Goal: Task Accomplishment & Management: Manage account settings

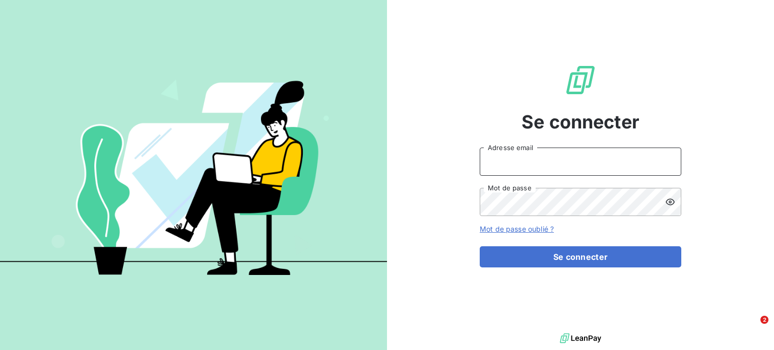
click at [529, 156] on input "Adresse email" at bounding box center [581, 162] width 202 height 28
type input "bianca"
click at [686, 111] on div "Se connecter bianca Adresse email Mot de passe Mot de passe oublié ? Se connect…" at bounding box center [580, 165] width 387 height 331
click at [597, 158] on input "bianca" at bounding box center [581, 162] width 202 height 28
drag, startPoint x: 566, startPoint y: 167, endPoint x: 450, endPoint y: 164, distance: 116.4
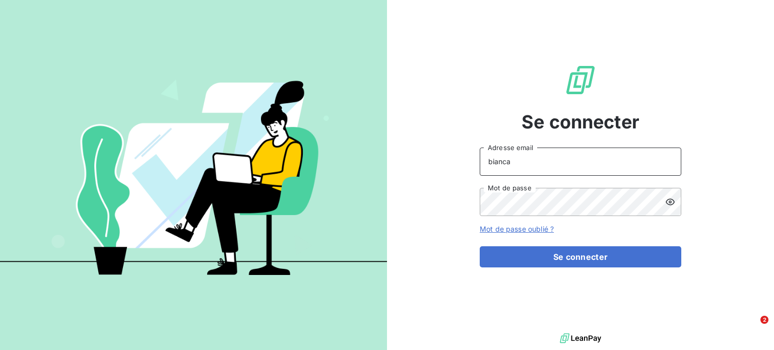
click at [450, 164] on div "Se connecter bianca Adresse email Mot de passe Mot de passe oublié ? Se connect…" at bounding box center [580, 165] width 387 height 331
paste input "[EMAIL_ADDRESS][DOMAIN_NAME]"
type input "[EMAIL_ADDRESS][DOMAIN_NAME]"
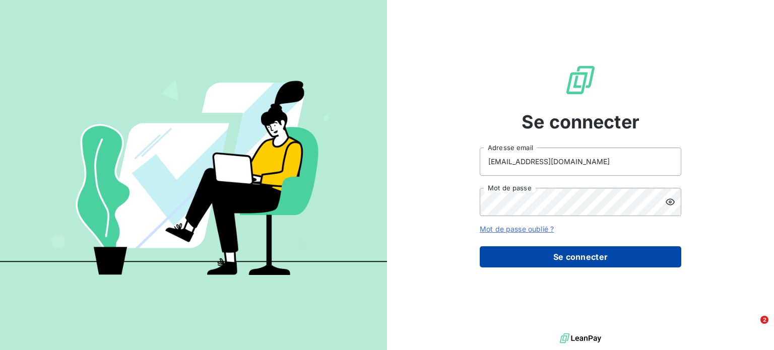
click at [596, 254] on button "Se connecter" at bounding box center [581, 256] width 202 height 21
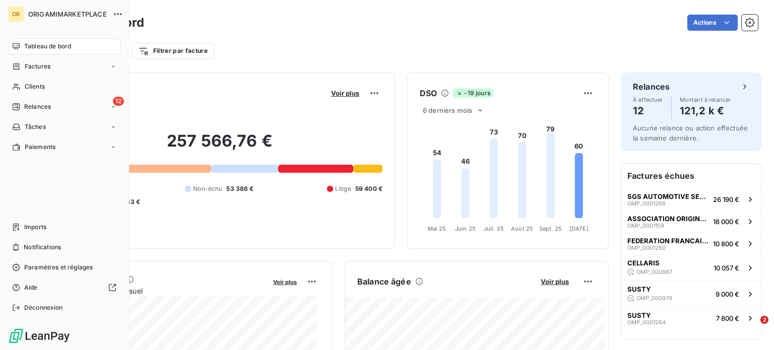
click at [30, 15] on span "ORIGAMIMARKETPLACE" at bounding box center [67, 14] width 79 height 8
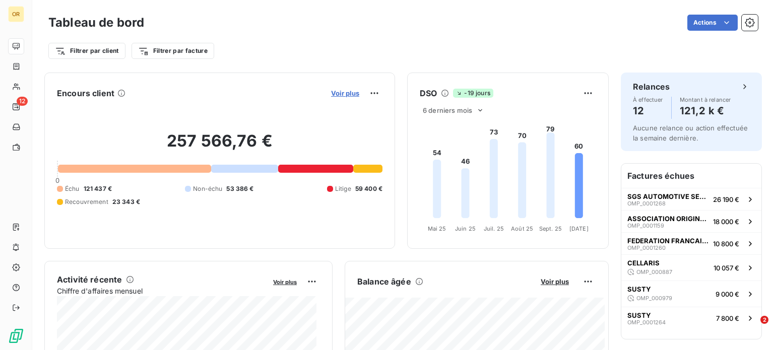
click at [347, 92] on span "Voir plus" at bounding box center [345, 93] width 28 height 8
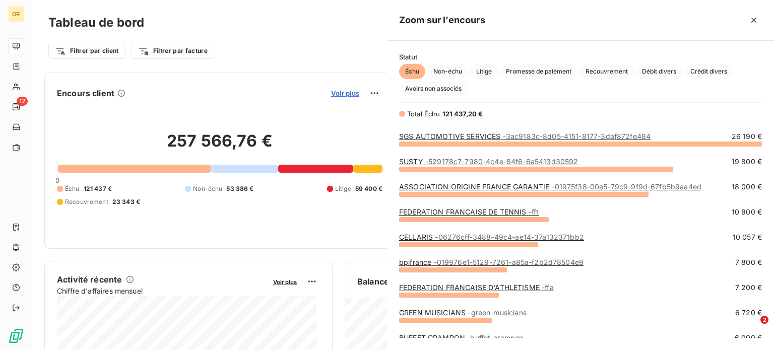
scroll to position [199, 379]
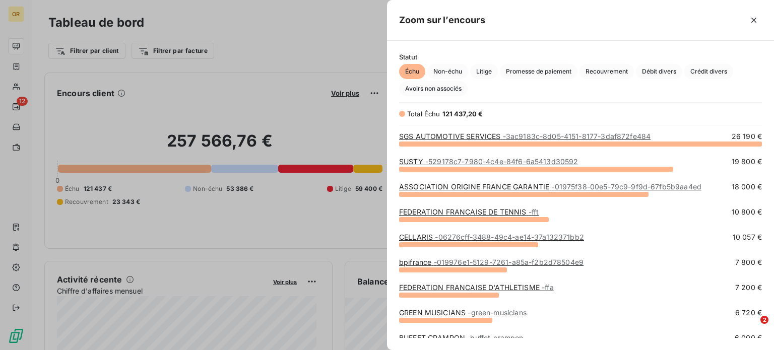
click at [520, 139] on span "- 3ac9183c-8d05-4151-8177-3daf872fe484" at bounding box center [577, 136] width 148 height 9
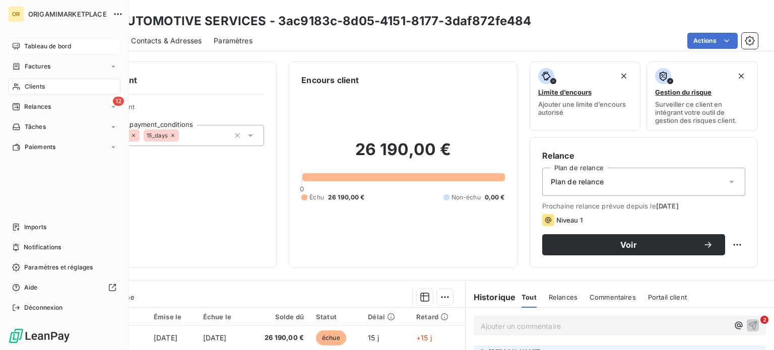
click at [26, 45] on span "Tableau de bord" at bounding box center [47, 46] width 47 height 9
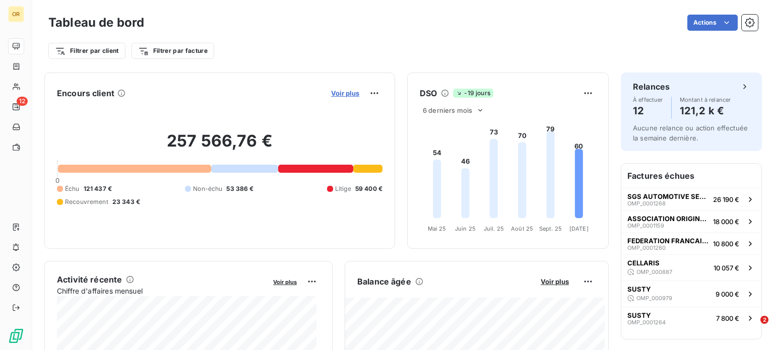
click at [336, 95] on span "Voir plus" at bounding box center [345, 93] width 28 height 8
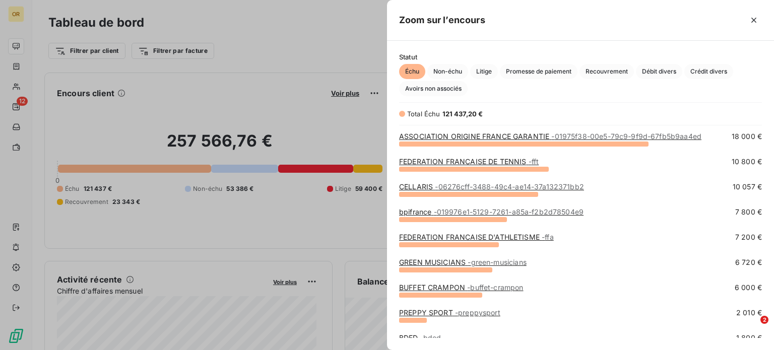
scroll to position [101, 0]
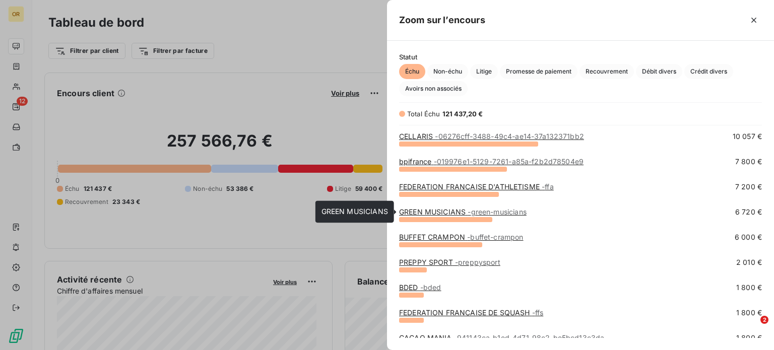
click at [496, 215] on span "- green-musicians" at bounding box center [497, 212] width 58 height 9
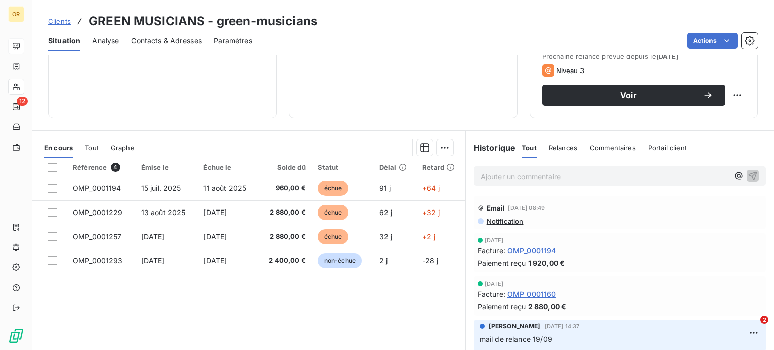
scroll to position [151, 0]
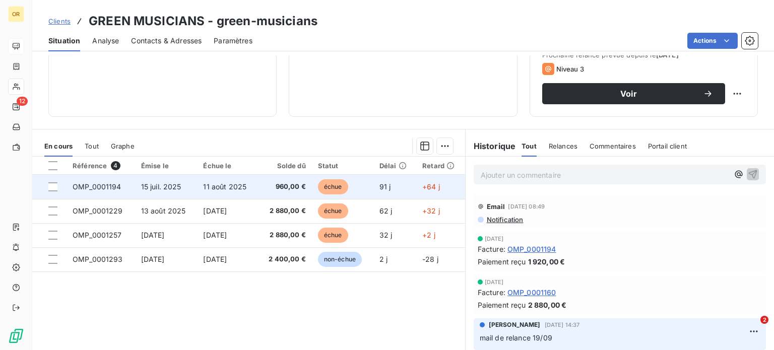
click at [174, 178] on td "15 juil. 2025" at bounding box center [166, 187] width 62 height 24
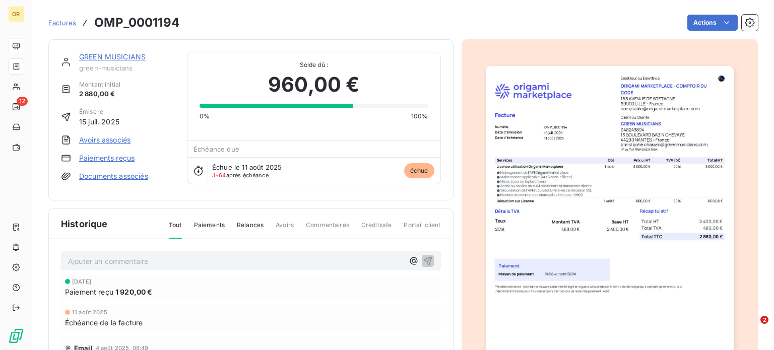
drag, startPoint x: 476, startPoint y: 26, endPoint x: 477, endPoint y: 3, distance: 23.2
click at [480, 22] on div "Actions" at bounding box center [474, 23] width 566 height 16
click at [114, 53] on link "GREEN MUSICIANS" at bounding box center [112, 56] width 67 height 9
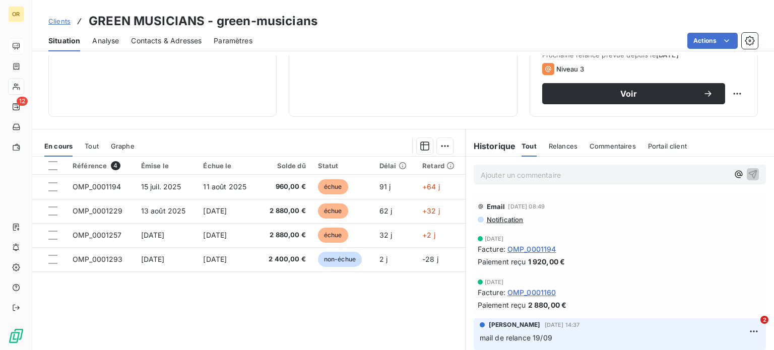
click at [544, 173] on p "Ajouter un commentaire ﻿" at bounding box center [605, 175] width 248 height 13
click at [92, 148] on span "Tout" at bounding box center [92, 146] width 14 height 8
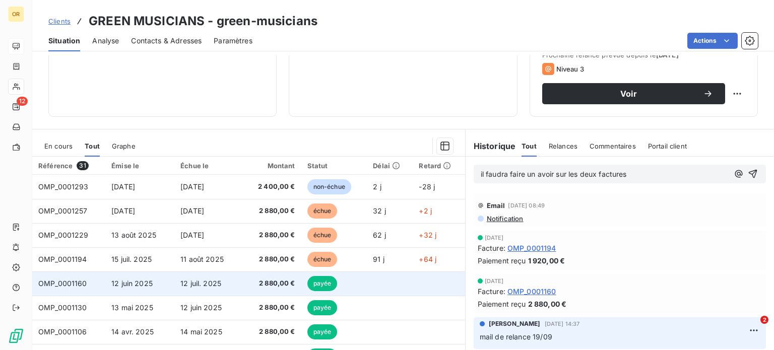
click at [249, 284] on span "2 880,00 €" at bounding box center [271, 284] width 45 height 10
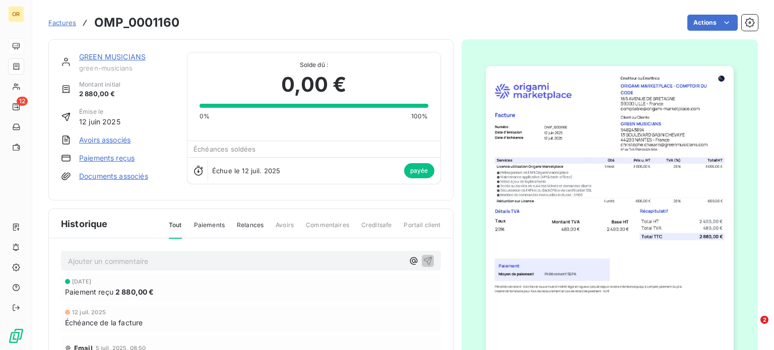
click at [124, 59] on link "GREEN MUSICIANS" at bounding box center [112, 56] width 67 height 9
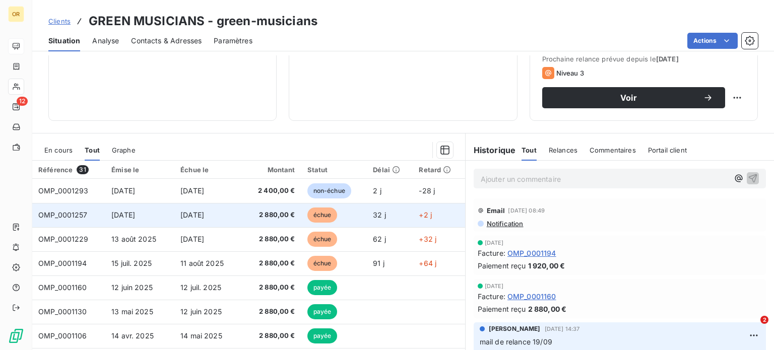
scroll to position [181, 0]
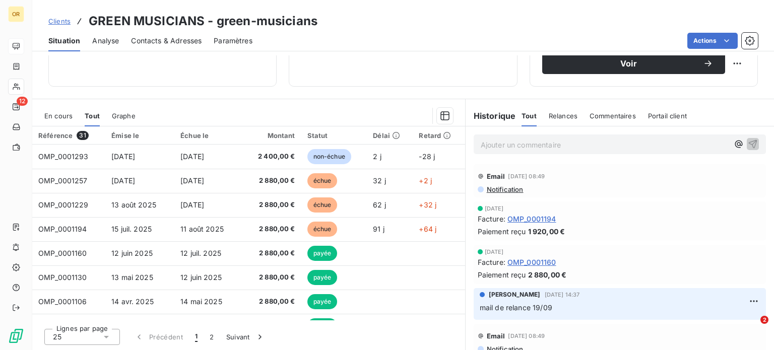
click at [555, 143] on p "Ajouter un commentaire ﻿" at bounding box center [605, 145] width 248 height 13
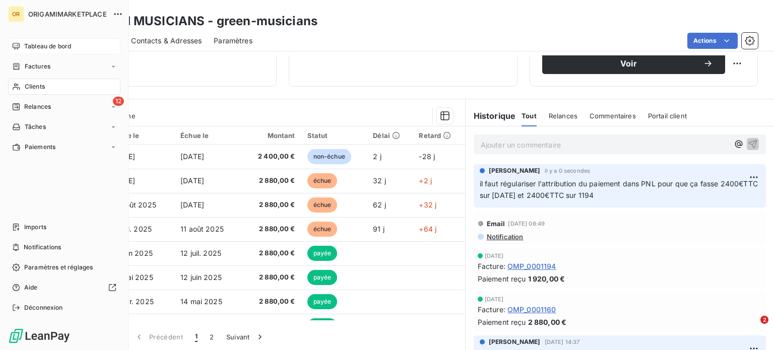
click at [40, 46] on span "Tableau de bord" at bounding box center [47, 46] width 47 height 9
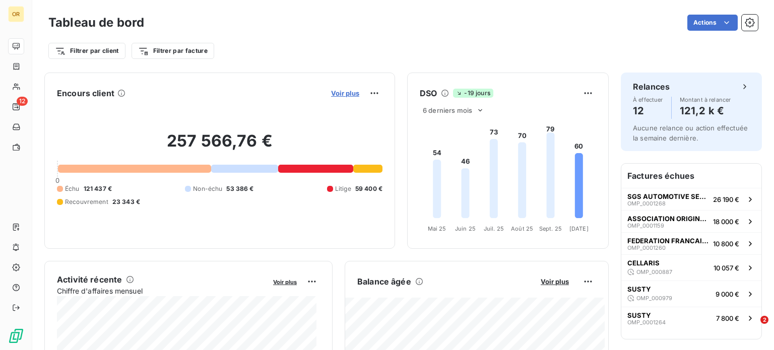
click at [331, 90] on span "Voir plus" at bounding box center [345, 93] width 28 height 8
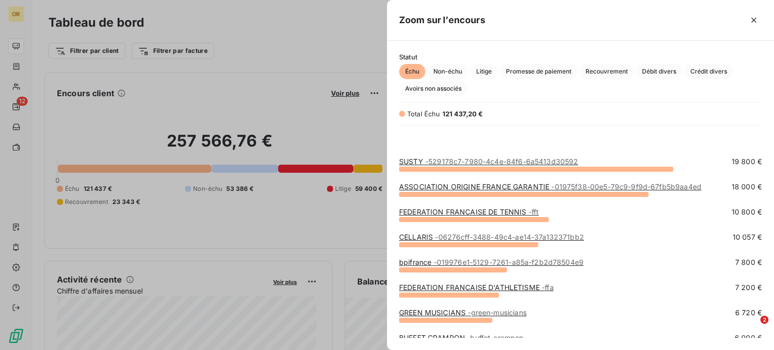
scroll to position [234, 0]
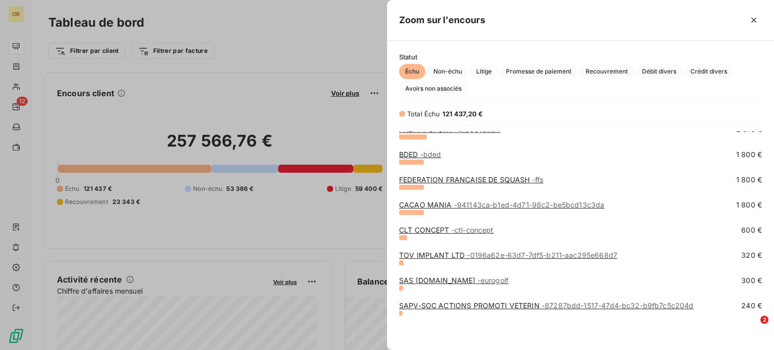
click at [542, 307] on span "- 87287bdd-1517-47d4-bc32-b9fb7c5c204d" at bounding box center [618, 305] width 152 height 9
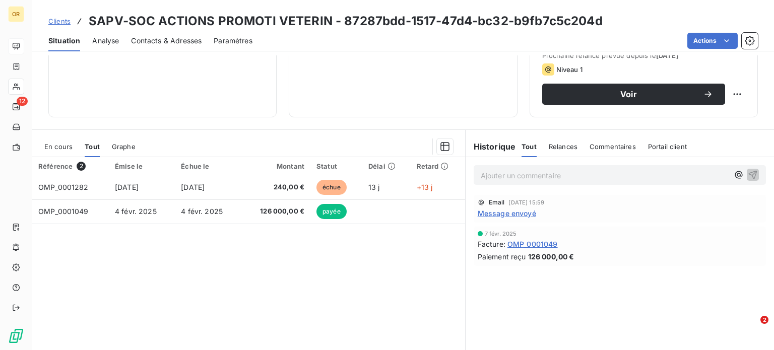
scroll to position [151, 0]
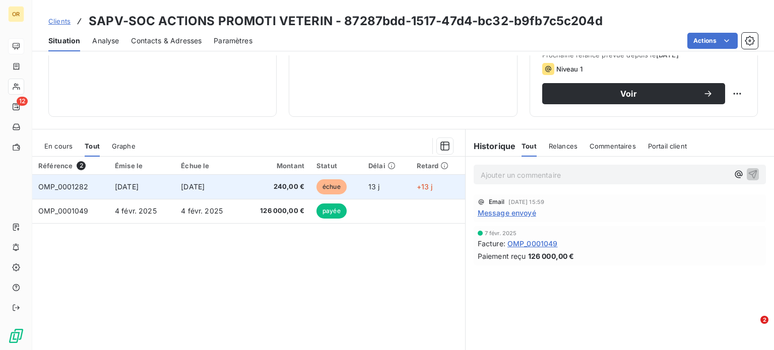
click at [225, 191] on td "[DATE]" at bounding box center [208, 187] width 66 height 24
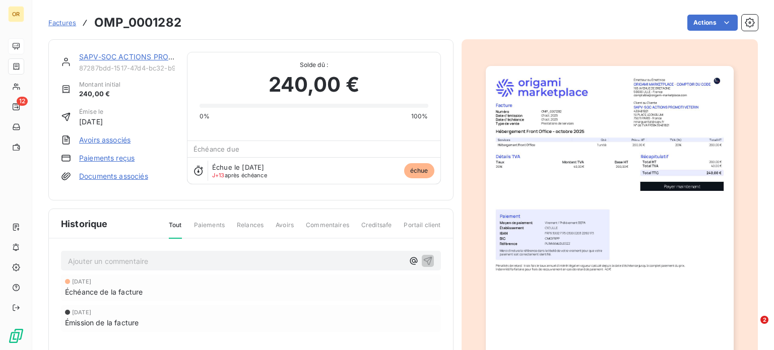
click at [143, 58] on link "SAPV-SOC ACTIONS PROMOTI VETERIN" at bounding box center [149, 56] width 141 height 9
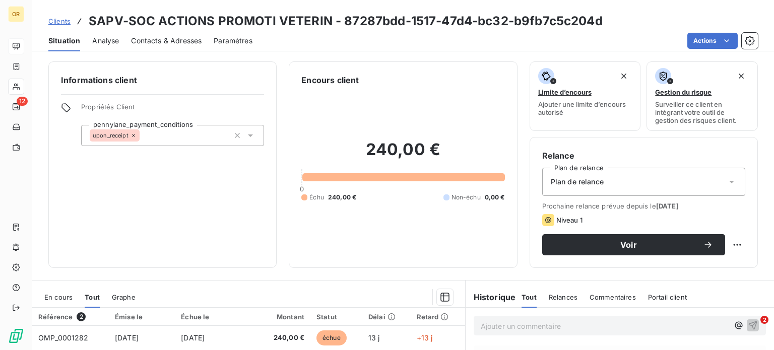
click at [66, 38] on span "Situation" at bounding box center [64, 41] width 32 height 10
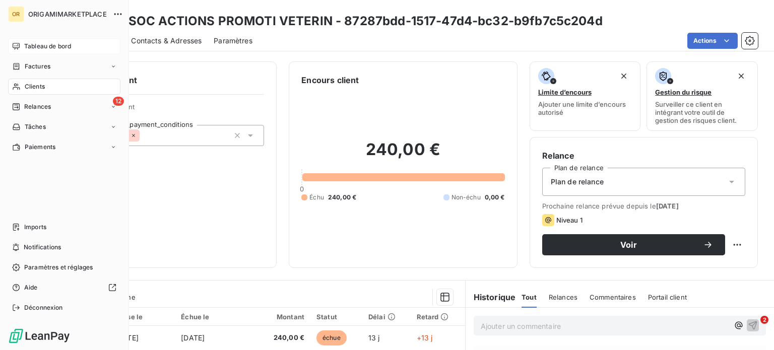
click at [9, 45] on div "Tableau de bord" at bounding box center [64, 46] width 112 height 16
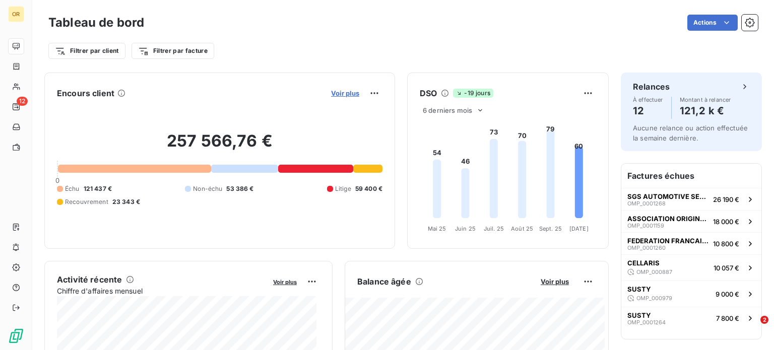
click at [336, 92] on span "Voir plus" at bounding box center [345, 93] width 28 height 8
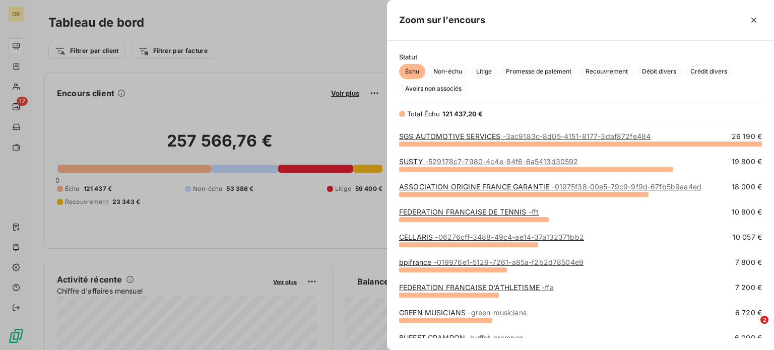
scroll to position [234, 0]
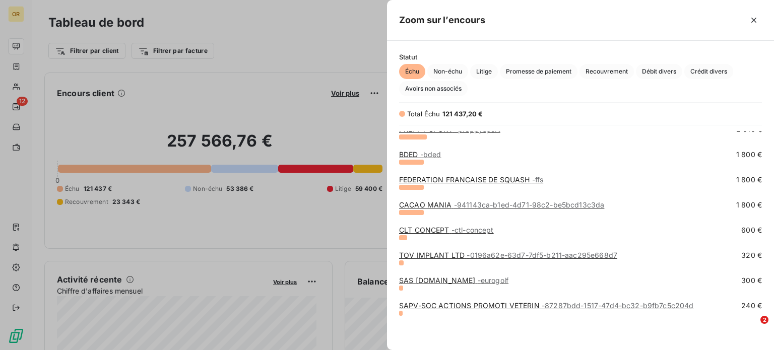
click at [438, 253] on link "TOV IMPLANT LTD - 0196a62e-63d7-7df5-b211-aac295e668d7" at bounding box center [508, 255] width 218 height 9
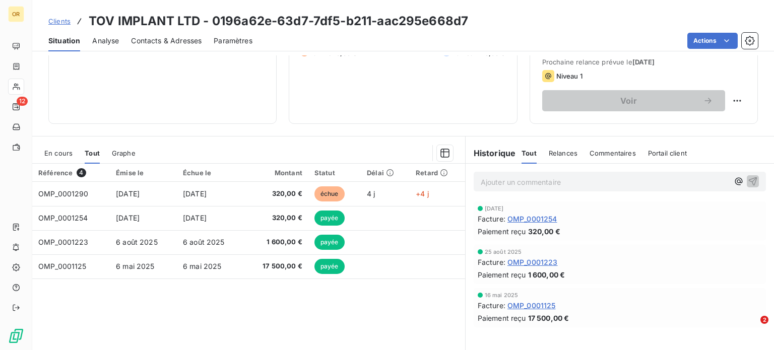
scroll to position [145, 0]
click at [533, 186] on p "Ajouter un commentaire ﻿" at bounding box center [605, 181] width 248 height 13
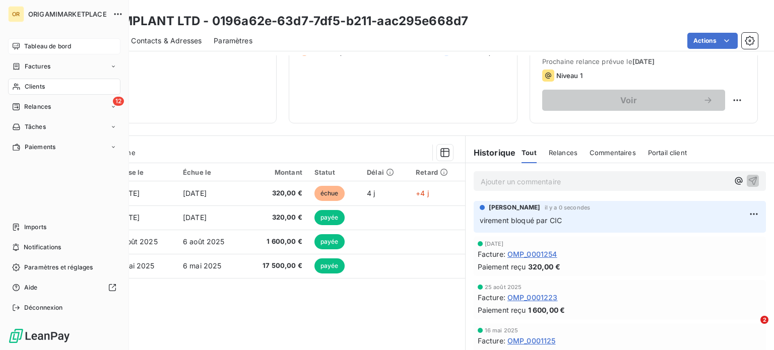
click at [55, 44] on span "Tableau de bord" at bounding box center [47, 46] width 47 height 9
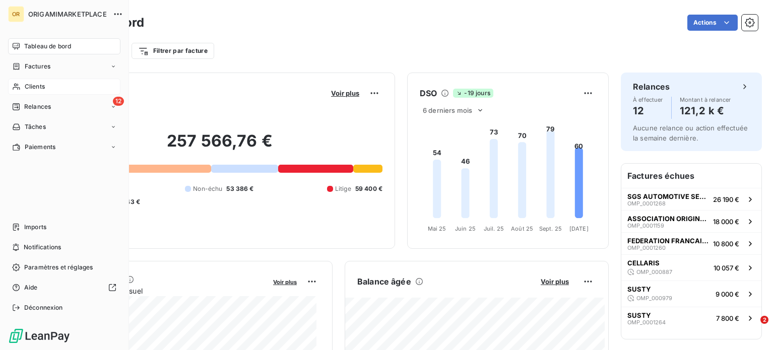
click at [36, 89] on span "Clients" at bounding box center [35, 86] width 20 height 9
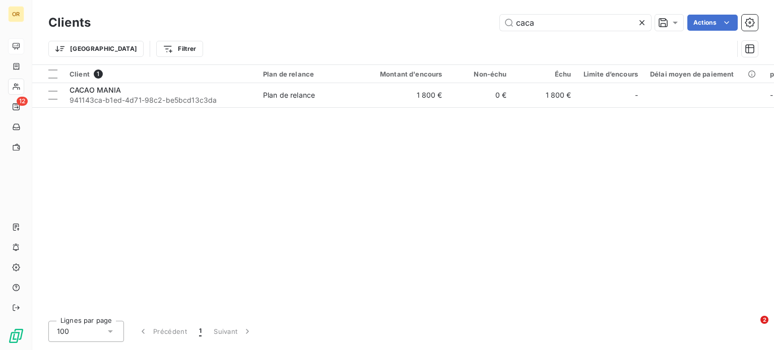
drag, startPoint x: 551, startPoint y: 21, endPoint x: 432, endPoint y: 27, distance: 119.0
click at [432, 27] on div "caca Actions" at bounding box center [430, 23] width 655 height 16
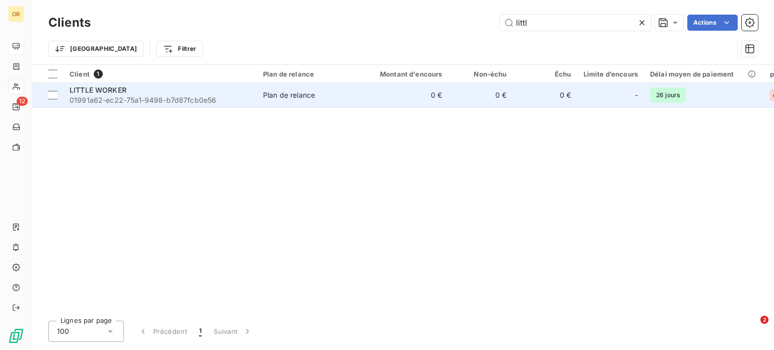
type input "littl"
click at [184, 95] on span "01991a62-ec22-75a1-9498-b7d87fcb0e56" at bounding box center [160, 100] width 181 height 10
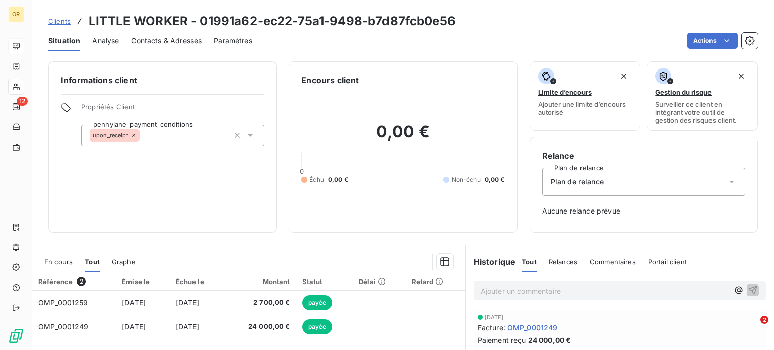
scroll to position [146, 0]
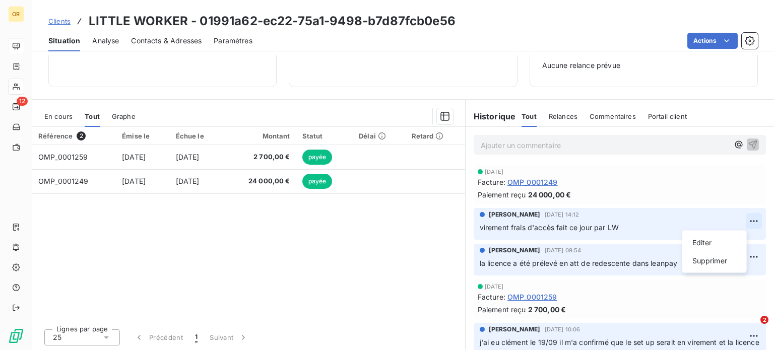
click at [739, 220] on html "OR 12 Clients LITTLE WORKER - 01991a62-ec22-75a1-9498-b7d87fcb0e56 Situation An…" at bounding box center [387, 175] width 774 height 350
click at [697, 261] on div "Supprimer" at bounding box center [714, 261] width 56 height 16
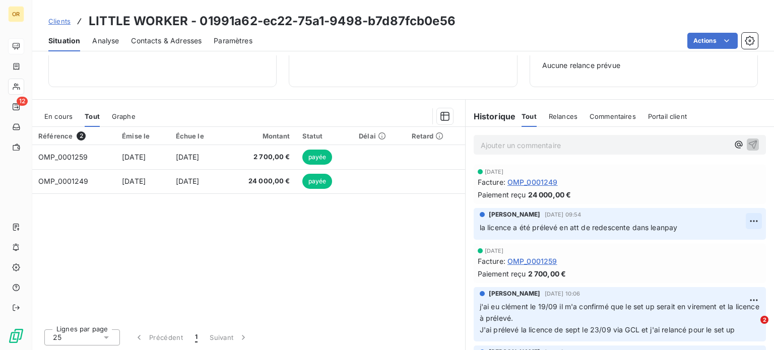
click at [740, 221] on html "OR 12 Clients LITTLE WORKER - 01991a62-ec22-75a1-9498-b7d87fcb0e56 Situation An…" at bounding box center [387, 175] width 774 height 350
click at [701, 261] on div "Supprimer" at bounding box center [714, 261] width 56 height 16
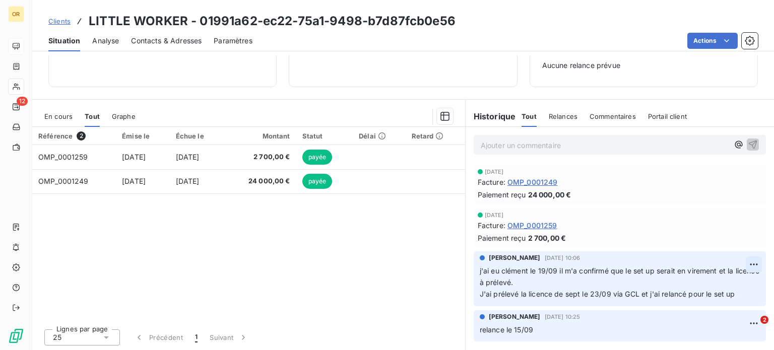
click at [750, 262] on html "OR 12 Clients LITTLE WORKER - 01991a62-ec22-75a1-9498-b7d87fcb0e56 Situation An…" at bounding box center [387, 175] width 774 height 350
click at [716, 303] on div "Supprimer" at bounding box center [722, 304] width 56 height 16
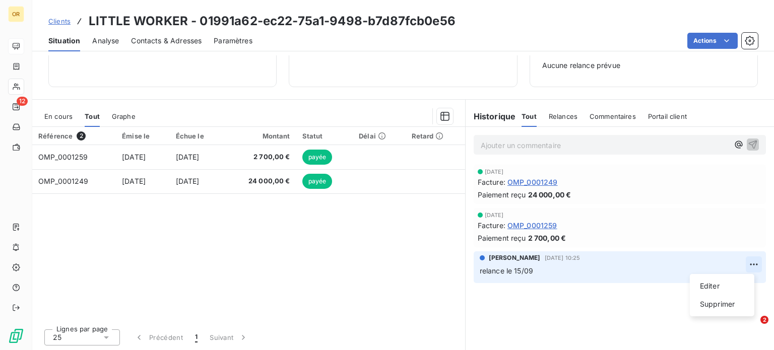
click at [743, 262] on html "OR 12 Clients LITTLE WORKER - 01991a62-ec22-75a1-9498-b7d87fcb0e56 Situation An…" at bounding box center [387, 175] width 774 height 350
click at [709, 301] on div "Supprimer" at bounding box center [722, 304] width 56 height 16
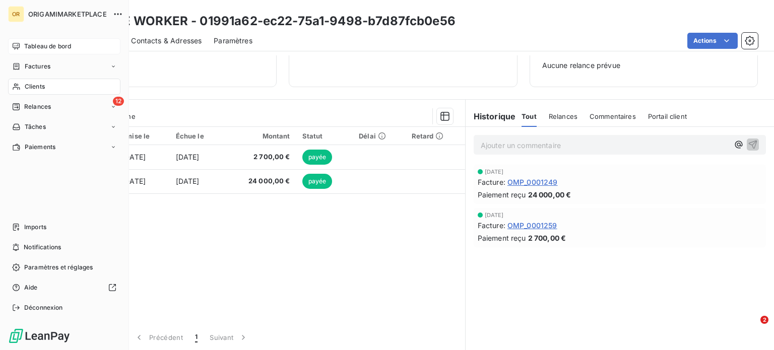
click at [28, 87] on span "Clients" at bounding box center [35, 86] width 20 height 9
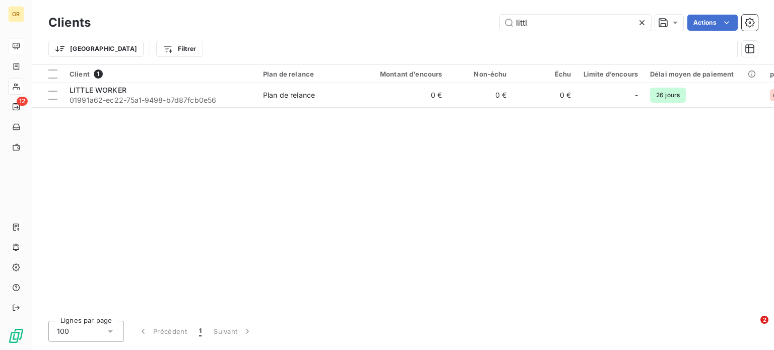
drag, startPoint x: 551, startPoint y: 16, endPoint x: 433, endPoint y: 17, distance: 117.9
click at [433, 17] on div "littl Actions" at bounding box center [430, 23] width 655 height 16
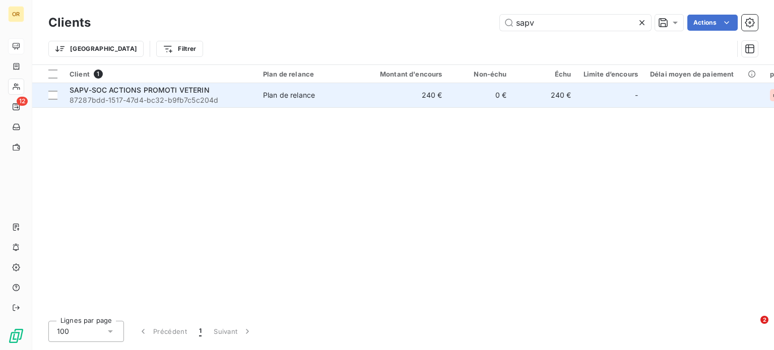
type input "sapv"
click at [353, 92] on span "Plan de relance" at bounding box center [309, 95] width 93 height 10
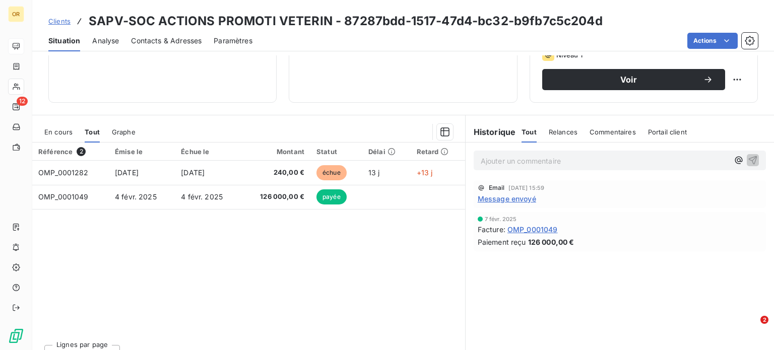
scroll to position [166, 0]
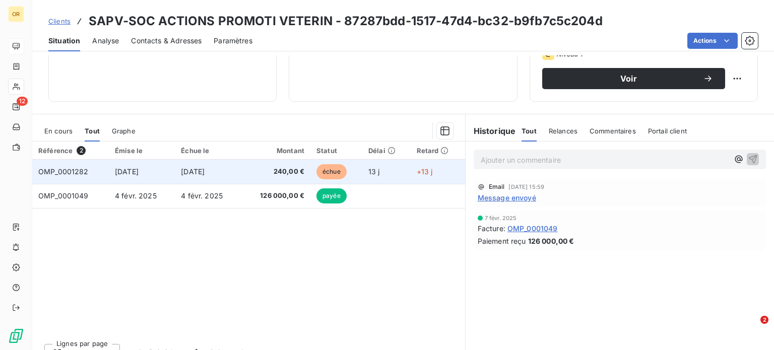
click at [254, 164] on td "240,00 €" at bounding box center [275, 172] width 69 height 24
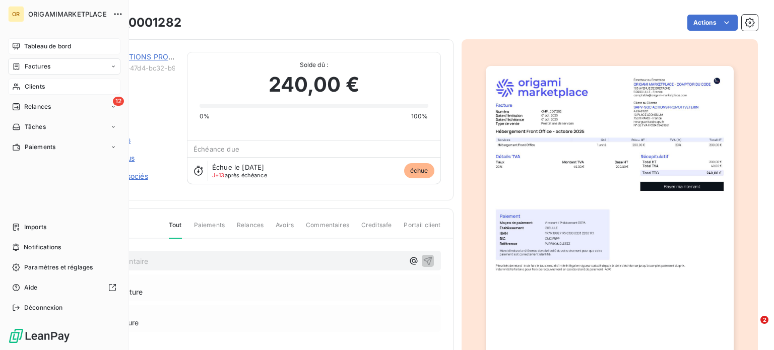
click at [39, 46] on span "Tableau de bord" at bounding box center [47, 46] width 47 height 9
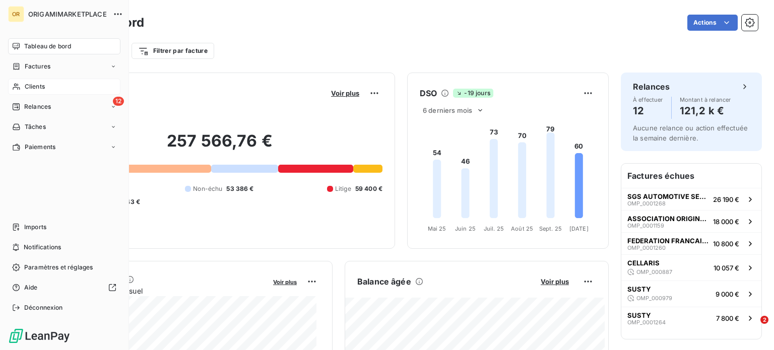
click at [38, 88] on span "Clients" at bounding box center [35, 86] width 20 height 9
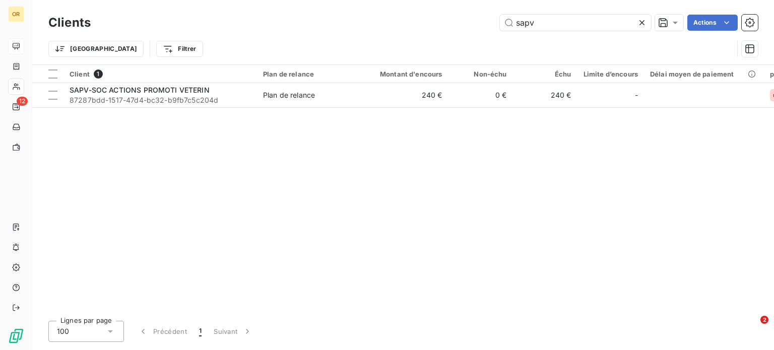
drag, startPoint x: 544, startPoint y: 22, endPoint x: 457, endPoint y: 16, distance: 87.4
click at [457, 16] on div "sapv Actions" at bounding box center [430, 23] width 655 height 16
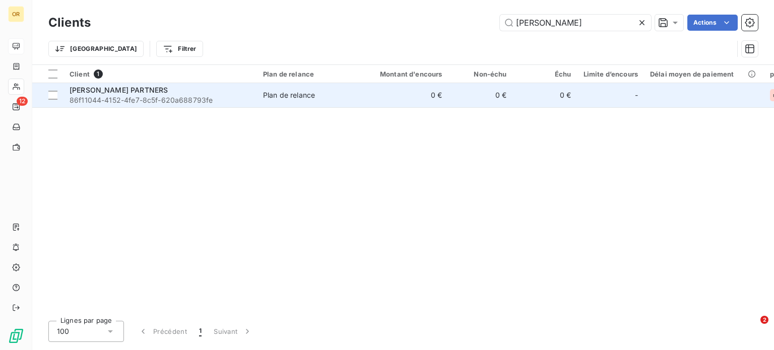
type input "[PERSON_NAME]"
click at [165, 103] on span "86f11044-4152-4fe7-8c5f-620a688793fe" at bounding box center [160, 100] width 181 height 10
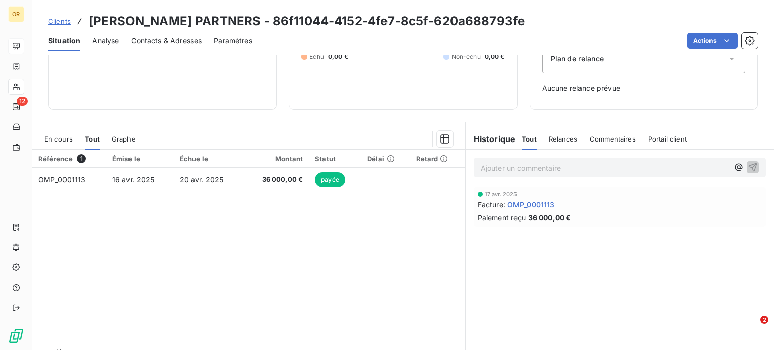
scroll to position [123, 0]
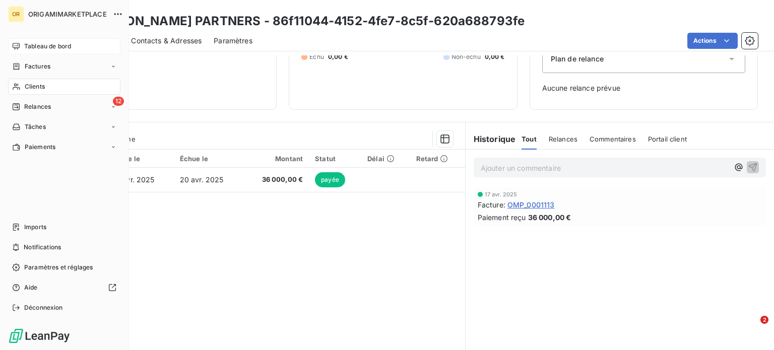
click at [25, 85] on span "Clients" at bounding box center [35, 86] width 20 height 9
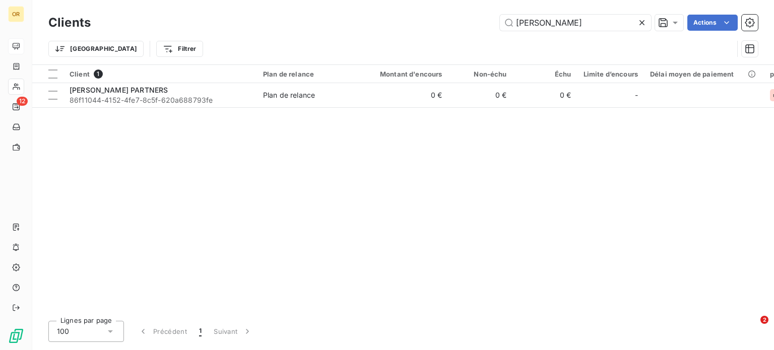
drag, startPoint x: 553, startPoint y: 19, endPoint x: 468, endPoint y: 21, distance: 85.2
click at [468, 21] on div "[PERSON_NAME] Actions" at bounding box center [430, 23] width 655 height 16
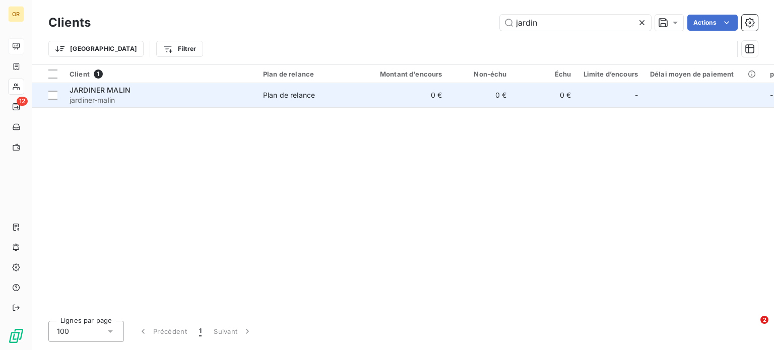
type input "jardin"
click at [218, 103] on span "jardiner-malin" at bounding box center [160, 100] width 181 height 10
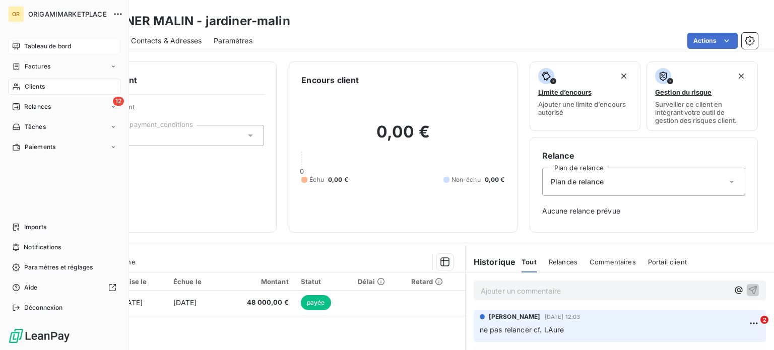
click at [46, 89] on div "Clients" at bounding box center [64, 87] width 112 height 16
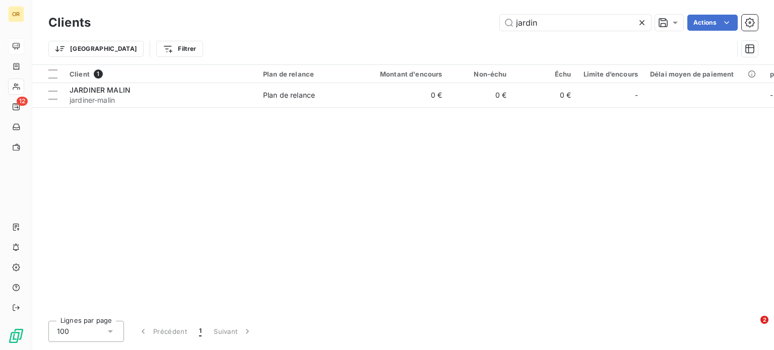
drag, startPoint x: 574, startPoint y: 19, endPoint x: 452, endPoint y: 22, distance: 122.5
click at [452, 22] on div "jardin Actions" at bounding box center [430, 23] width 655 height 16
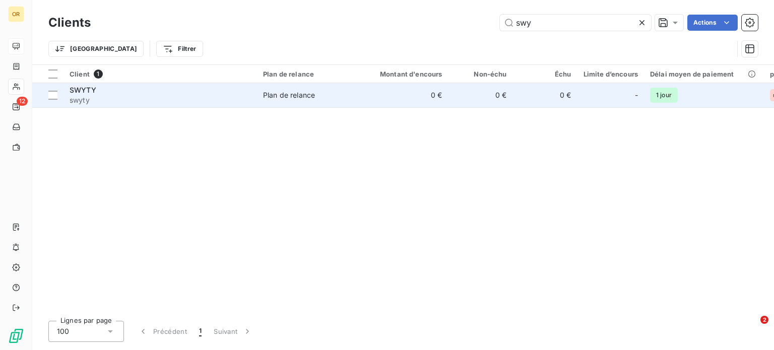
type input "swy"
click at [226, 104] on span "swyty" at bounding box center [160, 100] width 181 height 10
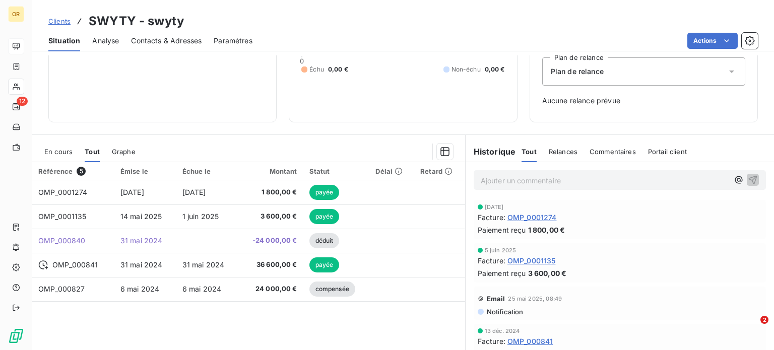
scroll to position [111, 0]
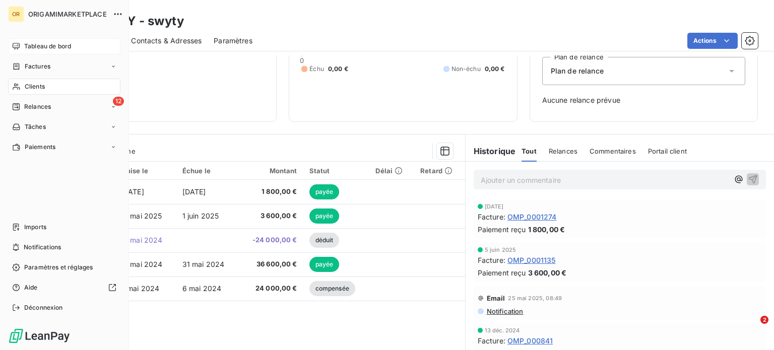
click at [28, 84] on span "Clients" at bounding box center [35, 86] width 20 height 9
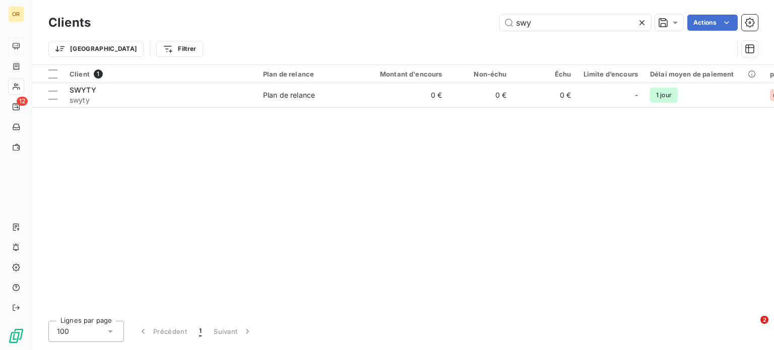
drag, startPoint x: 542, startPoint y: 28, endPoint x: 498, endPoint y: 37, distance: 44.8
click at [498, 37] on div "Clients swy Actions Trier Filtrer" at bounding box center [402, 38] width 709 height 52
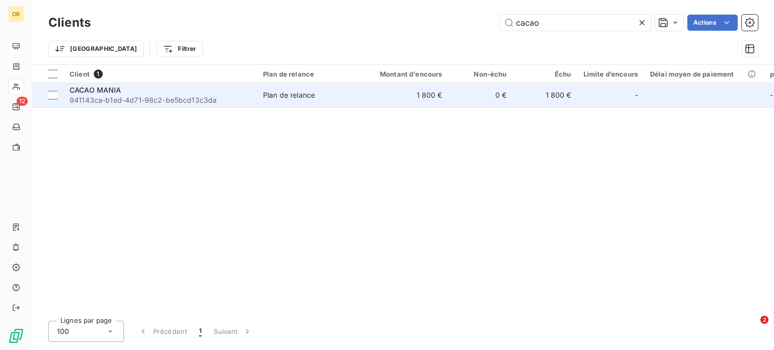
type input "cacao"
click at [250, 92] on div "CACAO MANIA" at bounding box center [160, 90] width 181 height 10
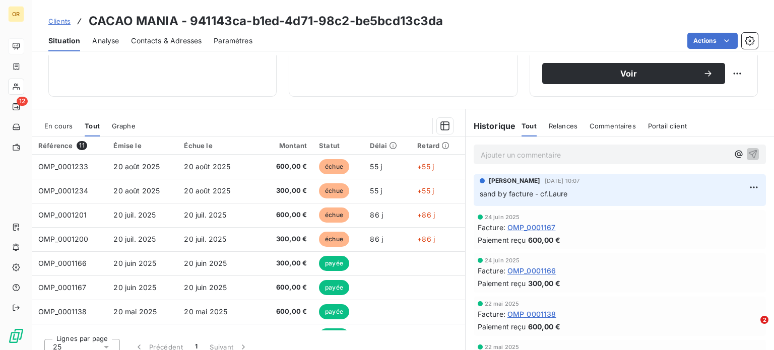
scroll to position [181, 0]
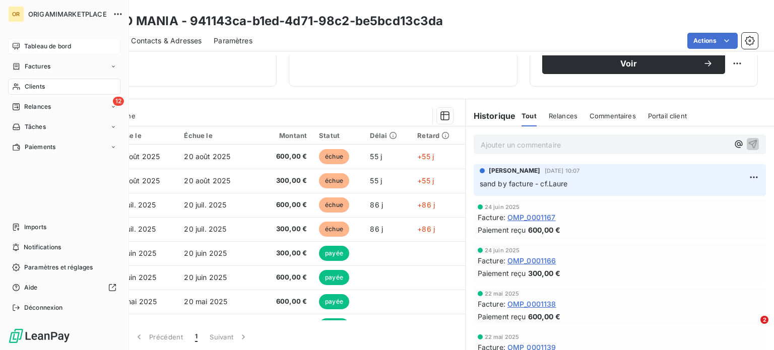
click at [18, 88] on icon at bounding box center [16, 87] width 7 height 7
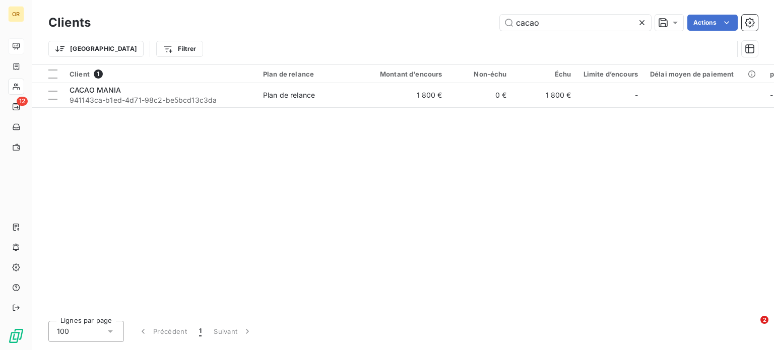
drag, startPoint x: 558, startPoint y: 28, endPoint x: 480, endPoint y: 26, distance: 78.6
click at [480, 26] on div "cacao Actions" at bounding box center [430, 23] width 655 height 16
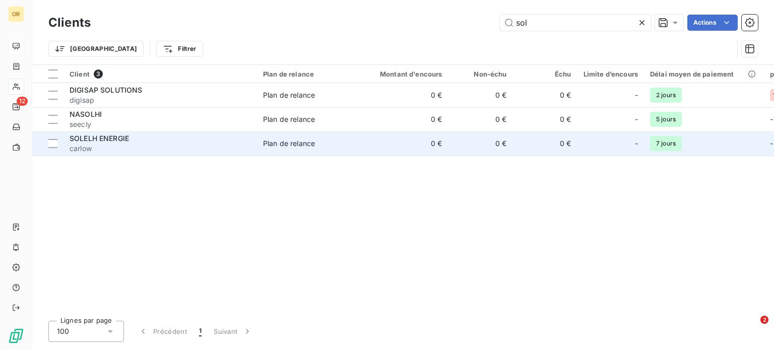
type input "sol"
click at [126, 143] on span "SOLELH ENERGIE" at bounding box center [99, 138] width 59 height 9
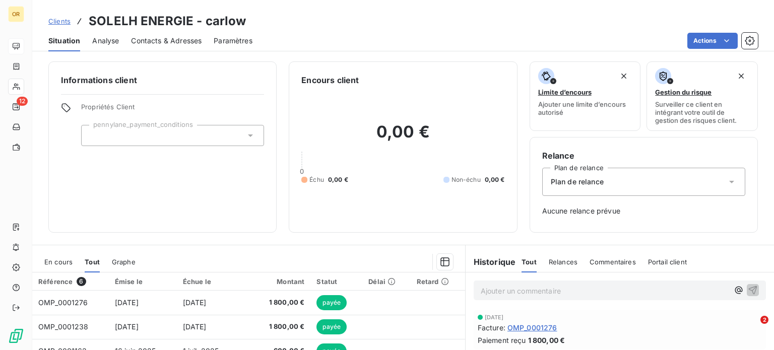
click at [421, 255] on div at bounding box center [300, 262] width 305 height 16
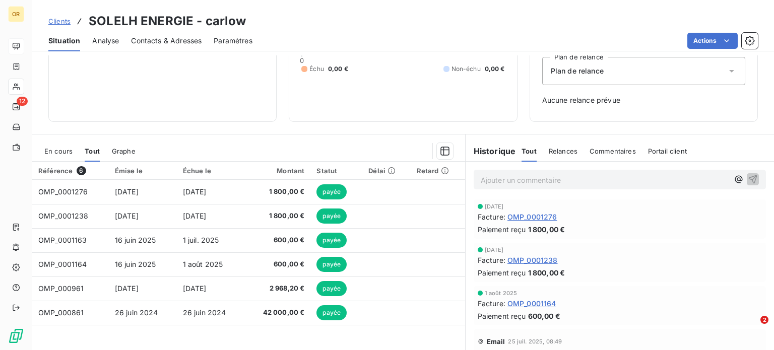
scroll to position [146, 0]
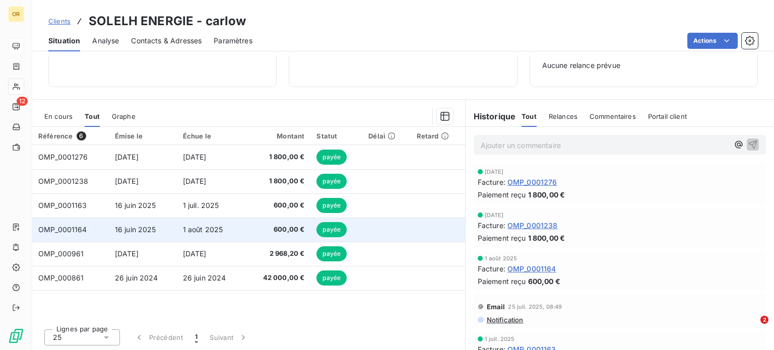
click at [215, 230] on span "1 août 2025" at bounding box center [203, 229] width 40 height 9
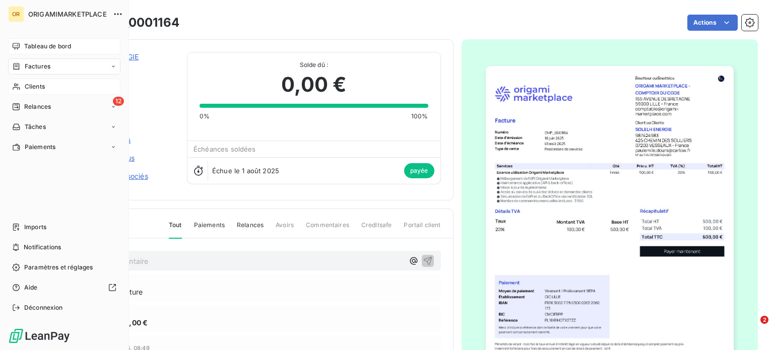
click at [30, 82] on div "Clients" at bounding box center [64, 87] width 112 height 16
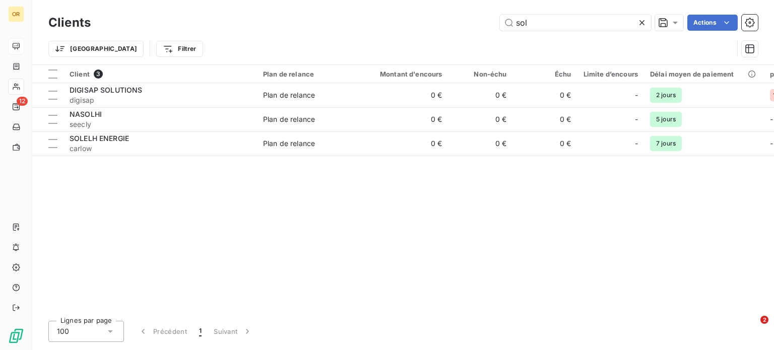
drag, startPoint x: 551, startPoint y: 23, endPoint x: 437, endPoint y: 20, distance: 113.4
click at [437, 20] on div "sol Actions" at bounding box center [430, 23] width 655 height 16
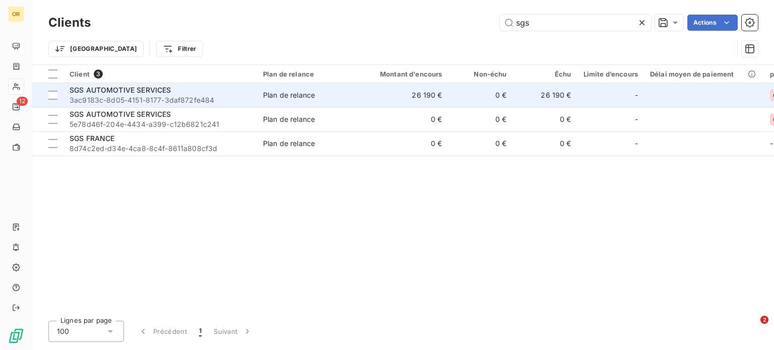
type input "sgs"
click at [147, 98] on span "3ac9183c-8d05-4151-8177-3daf872fe484" at bounding box center [160, 100] width 181 height 10
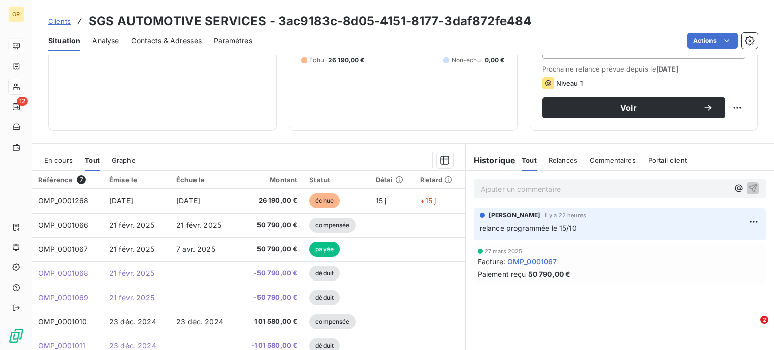
scroll to position [143, 0]
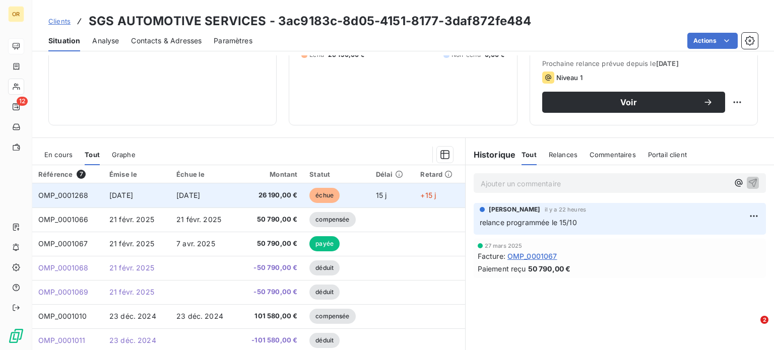
click at [201, 200] on td "[DATE]" at bounding box center [203, 195] width 67 height 24
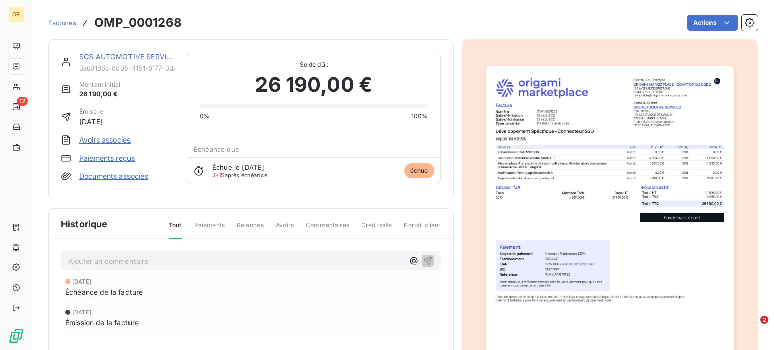
click at [121, 57] on link "SGS AUTOMOTIVE SERVICES" at bounding box center [129, 56] width 101 height 9
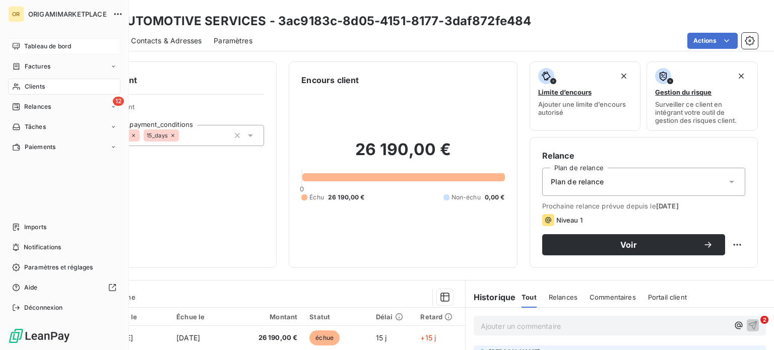
click at [28, 88] on span "Clients" at bounding box center [35, 86] width 20 height 9
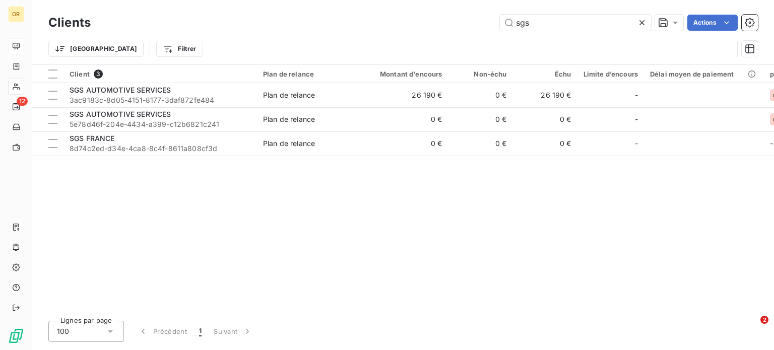
drag, startPoint x: 548, startPoint y: 19, endPoint x: 450, endPoint y: 18, distance: 97.8
click at [450, 18] on div "sgs Actions" at bounding box center [430, 23] width 655 height 16
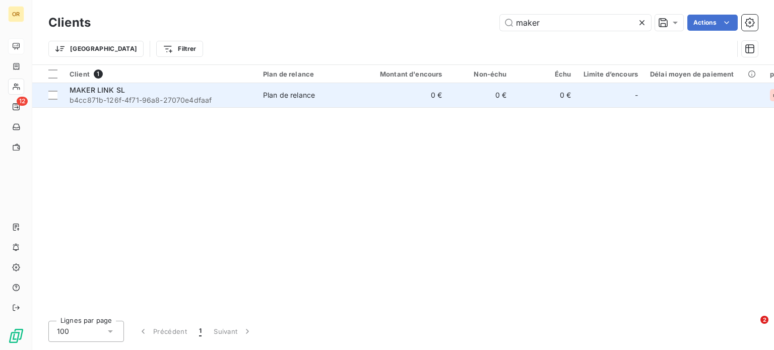
type input "maker"
click at [143, 94] on div "MAKER LINK SL" at bounding box center [160, 90] width 181 height 10
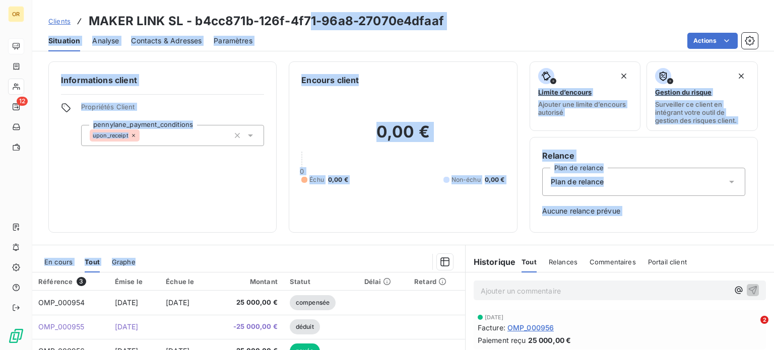
drag, startPoint x: 419, startPoint y: 280, endPoint x: 312, endPoint y: -61, distance: 357.6
click at [312, 0] on html "OR 12 Clients MAKER LINK SL - b4cc871b-126f-4f71-96a8-27070e4dfaaf Situation An…" at bounding box center [387, 175] width 774 height 350
click at [280, 45] on div "Actions" at bounding box center [511, 41] width 493 height 16
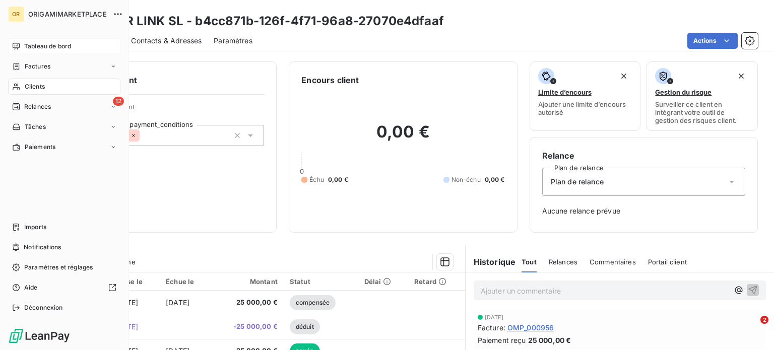
click at [16, 92] on div "Clients" at bounding box center [64, 87] width 112 height 16
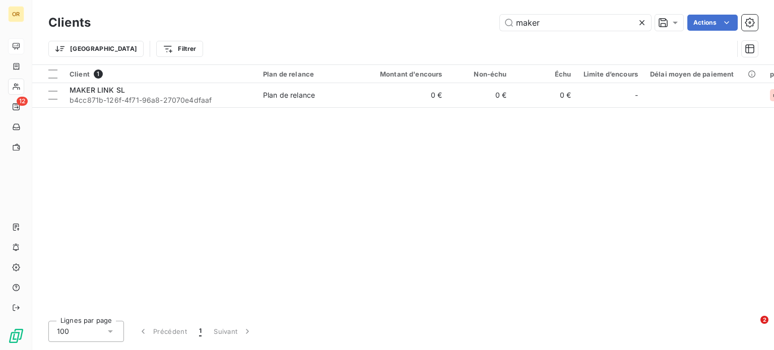
drag, startPoint x: 563, startPoint y: 26, endPoint x: 463, endPoint y: 26, distance: 99.8
click at [463, 26] on div "maker Actions" at bounding box center [430, 23] width 655 height 16
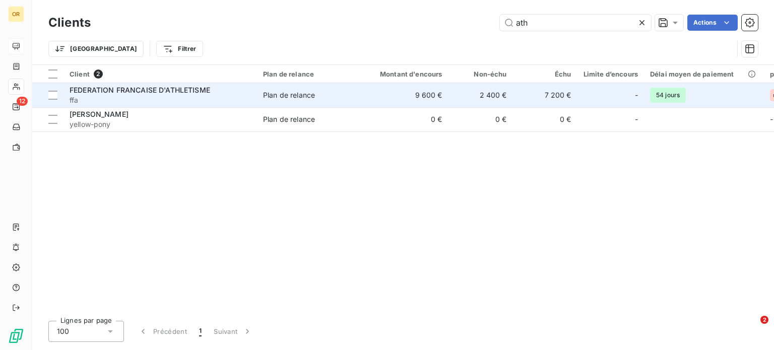
type input "ath"
click at [178, 102] on span "ffa" at bounding box center [160, 100] width 181 height 10
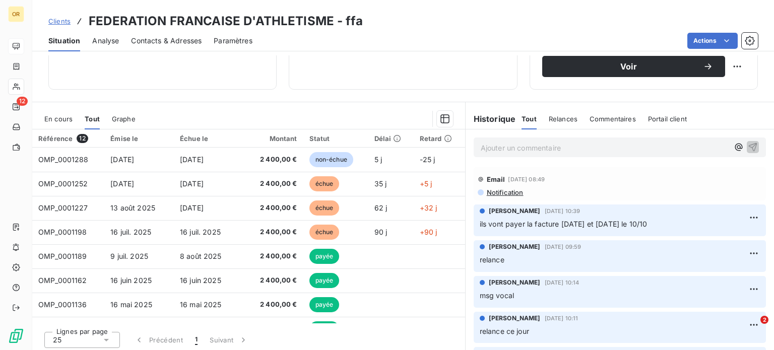
scroll to position [179, 0]
click at [172, 41] on span "Contacts & Adresses" at bounding box center [166, 41] width 71 height 10
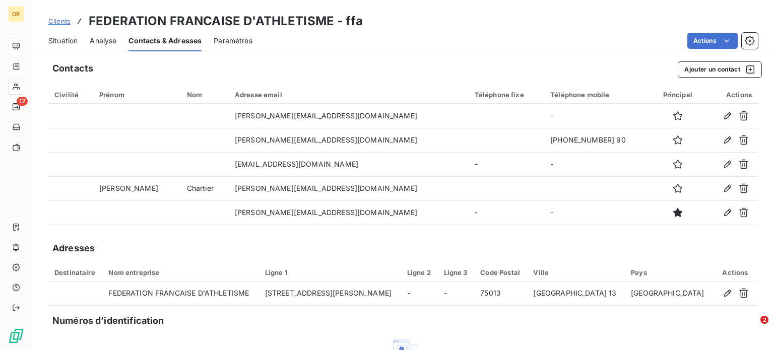
click at [55, 37] on span "Situation" at bounding box center [62, 41] width 29 height 10
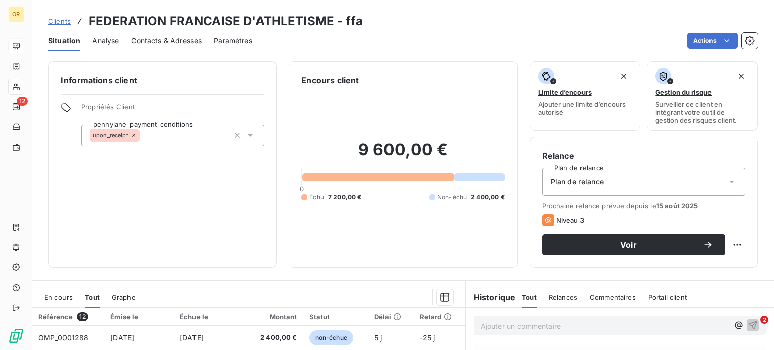
click at [432, 217] on div "9 600,00 € 0 Échu 7 200,00 € Non-échu 2 400,00 €" at bounding box center [402, 170] width 203 height 169
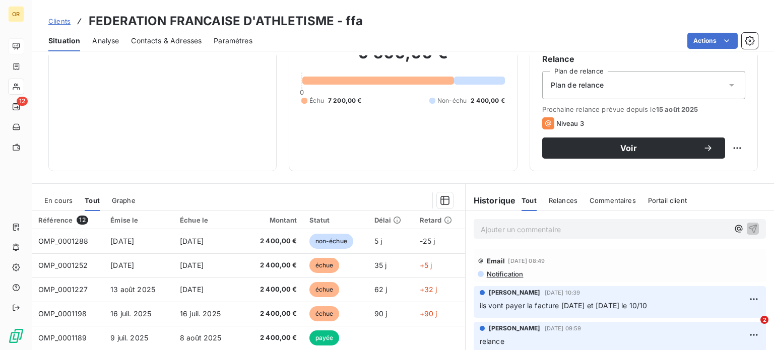
scroll to position [149, 0]
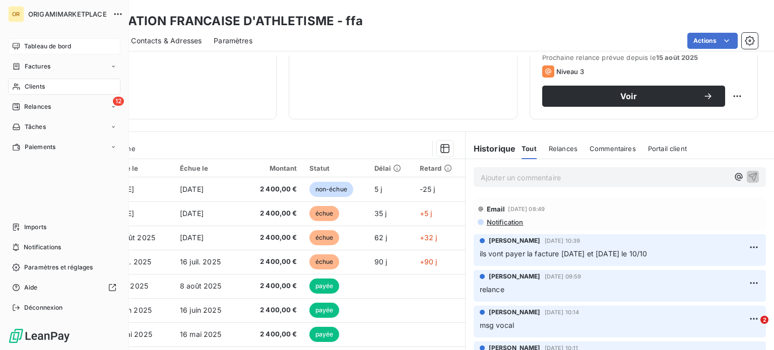
click at [26, 87] on span "Clients" at bounding box center [35, 86] width 20 height 9
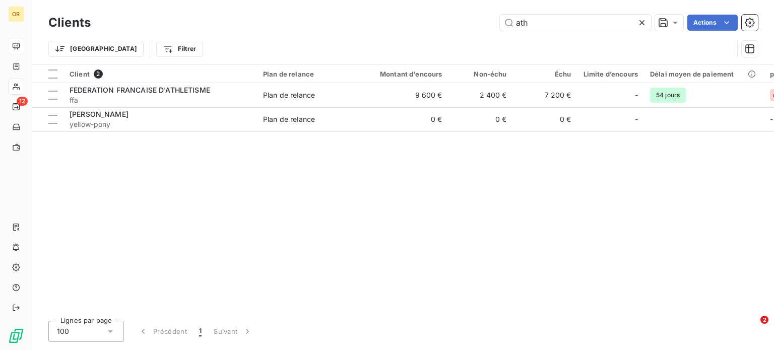
drag, startPoint x: 534, startPoint y: 22, endPoint x: 459, endPoint y: 18, distance: 75.2
click at [459, 18] on div "ath Actions" at bounding box center [430, 23] width 655 height 16
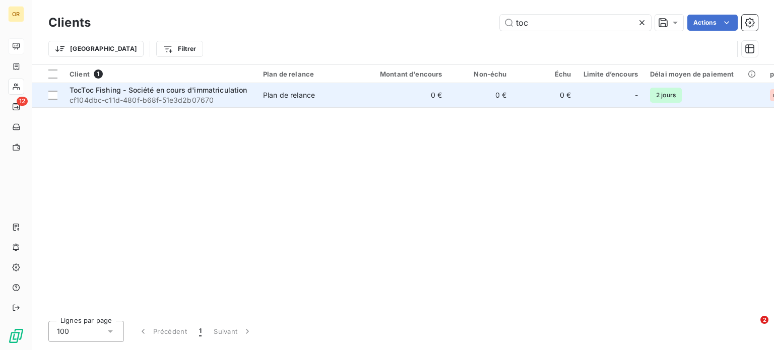
type input "toc"
click at [181, 88] on span "TocToc Fishing - Société en cours d'immatriculation" at bounding box center [159, 90] width 178 height 9
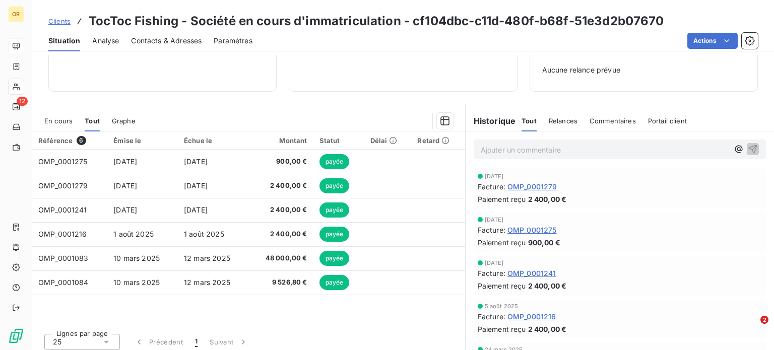
scroll to position [145, 0]
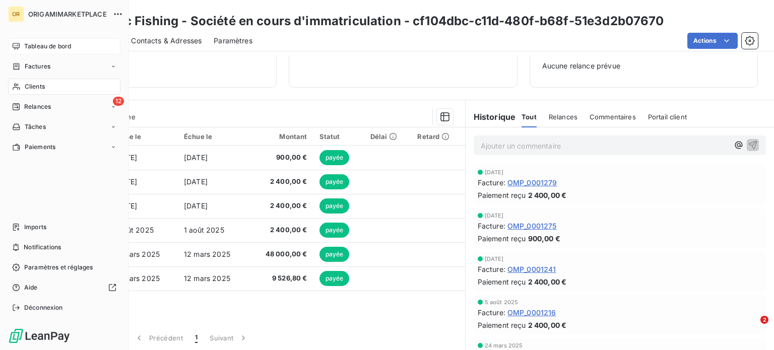
click at [44, 85] on span "Clients" at bounding box center [35, 86] width 20 height 9
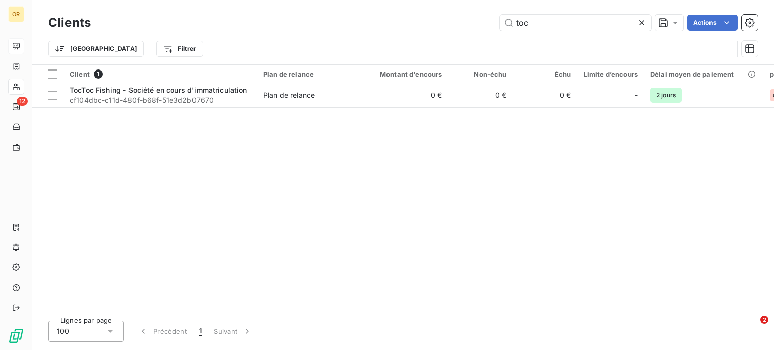
drag, startPoint x: 591, startPoint y: 23, endPoint x: 450, endPoint y: 17, distance: 141.2
click at [450, 17] on div "toc Actions" at bounding box center [430, 23] width 655 height 16
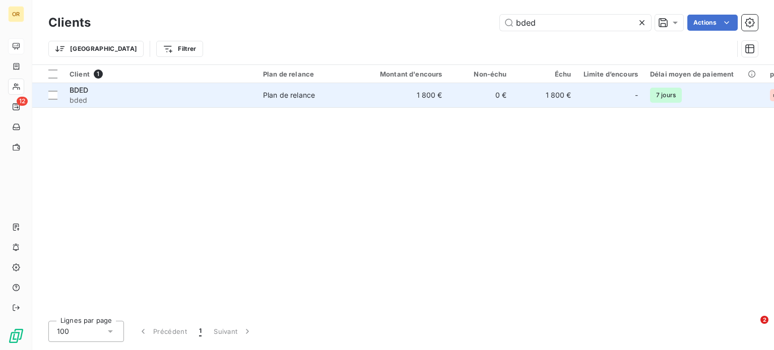
type input "bded"
click at [307, 90] on div "Plan de relance" at bounding box center [289, 95] width 52 height 10
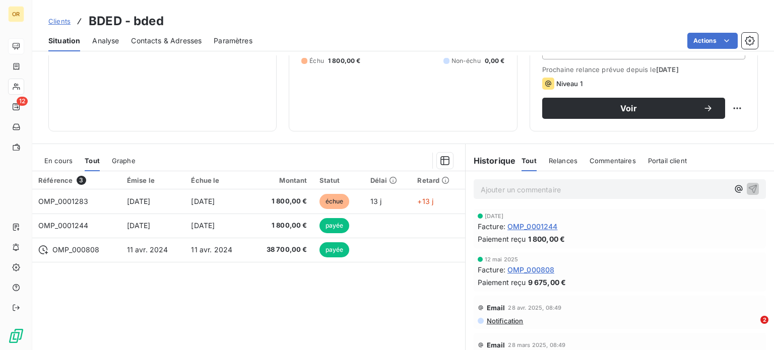
scroll to position [137, 0]
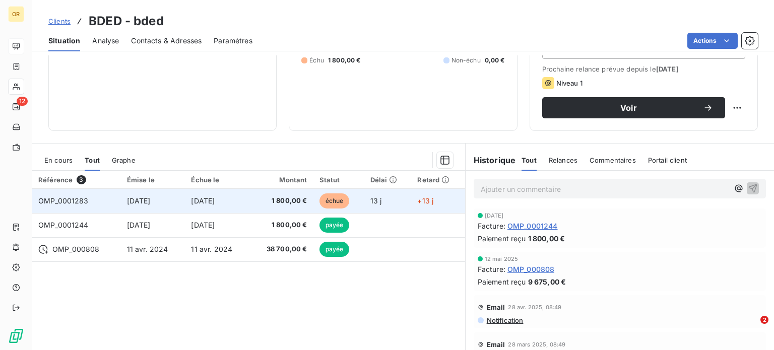
click at [238, 192] on td "[DATE]" at bounding box center [217, 201] width 64 height 24
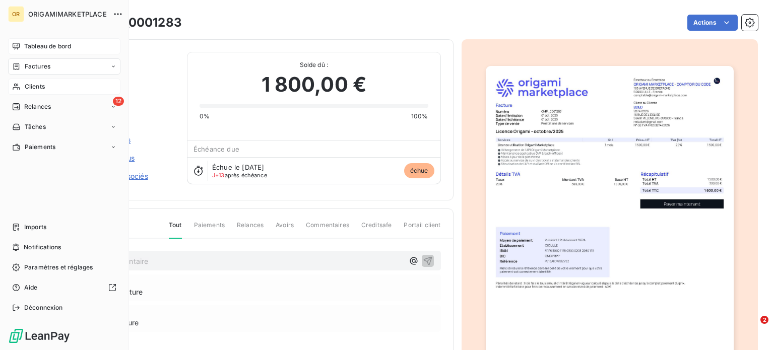
click at [22, 87] on div "Clients" at bounding box center [64, 87] width 112 height 16
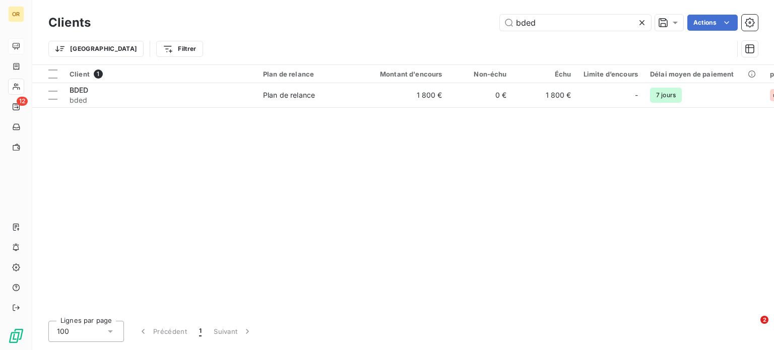
drag, startPoint x: 552, startPoint y: 18, endPoint x: 449, endPoint y: 8, distance: 103.3
click at [449, 8] on div "Clients bded Actions Trier Filtrer" at bounding box center [403, 32] width 742 height 64
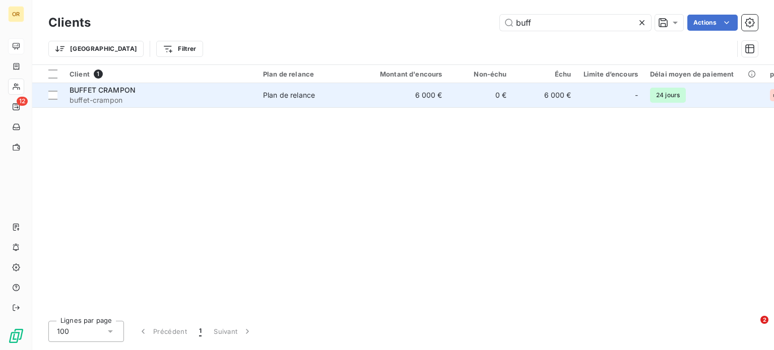
type input "buff"
click at [194, 94] on div "BUFFET CRAMPON" at bounding box center [160, 90] width 181 height 10
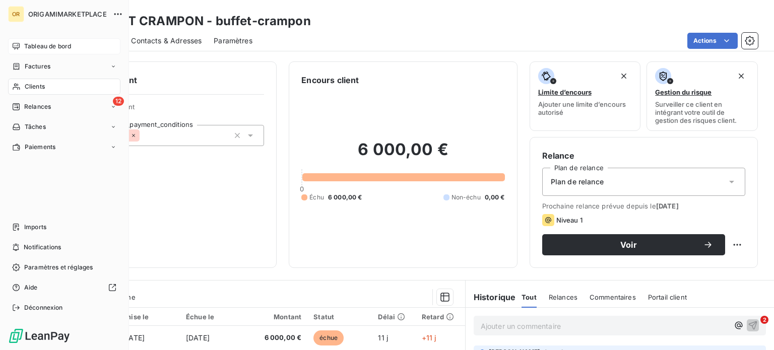
click at [22, 88] on div "Clients" at bounding box center [64, 87] width 112 height 16
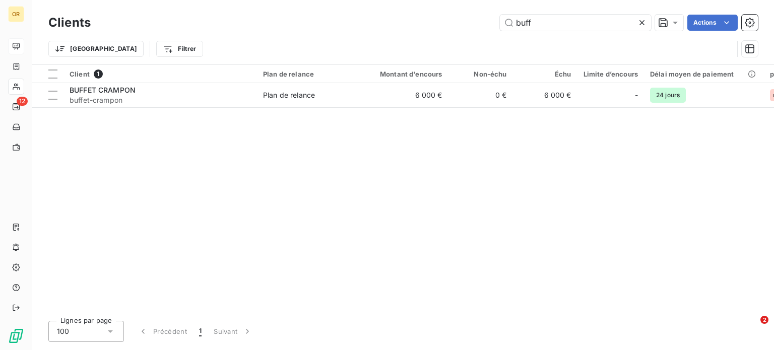
drag, startPoint x: 557, startPoint y: 29, endPoint x: 474, endPoint y: 29, distance: 83.1
click at [474, 29] on div "buff Actions" at bounding box center [430, 23] width 655 height 16
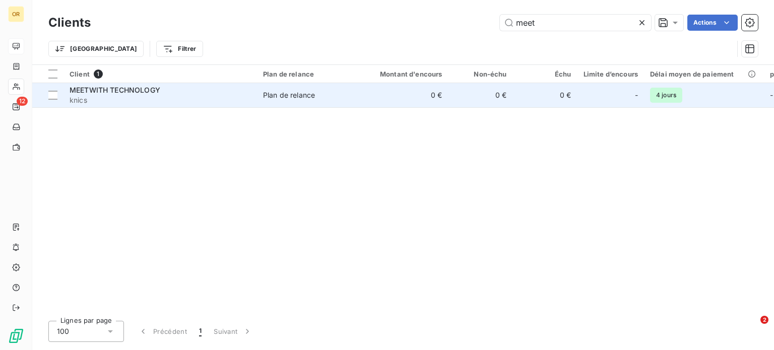
type input "meet"
click at [145, 99] on span "knics" at bounding box center [160, 100] width 181 height 10
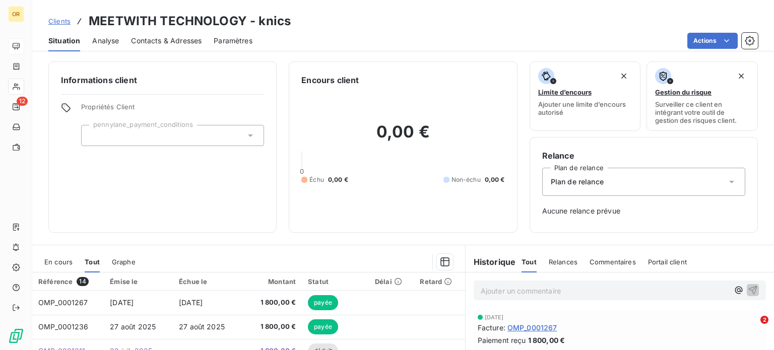
scroll to position [146, 0]
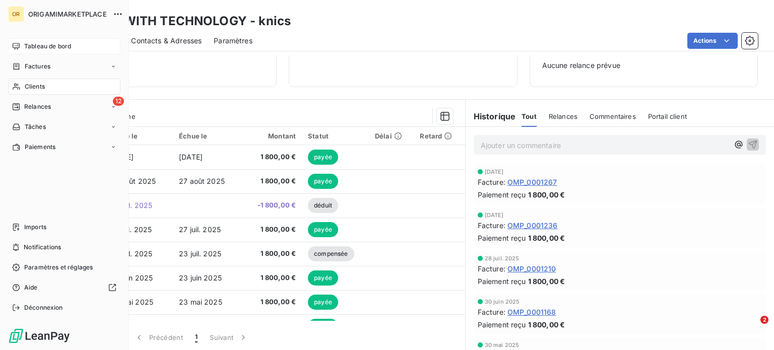
click at [20, 88] on div "Clients" at bounding box center [64, 87] width 112 height 16
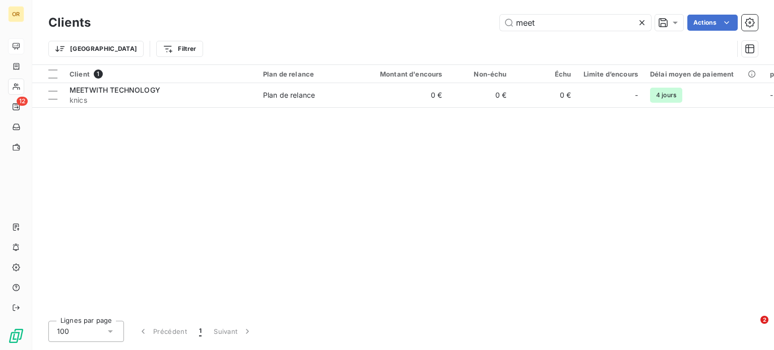
drag, startPoint x: 538, startPoint y: 18, endPoint x: 486, endPoint y: 14, distance: 52.6
click at [486, 15] on div "meet Actions" at bounding box center [430, 23] width 655 height 16
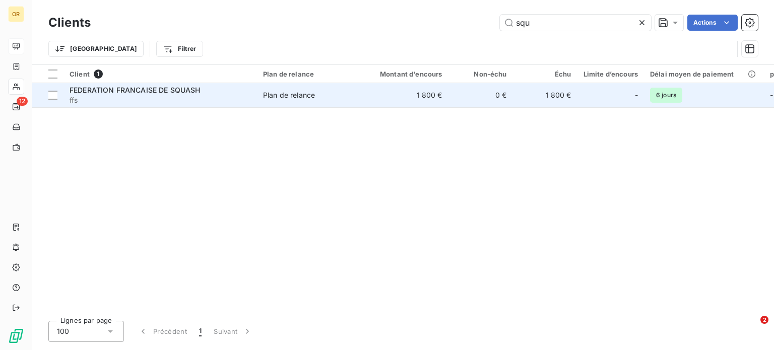
type input "squ"
click at [214, 92] on div "FEDERATION FRANCAISE DE SQUASH" at bounding box center [160, 90] width 181 height 10
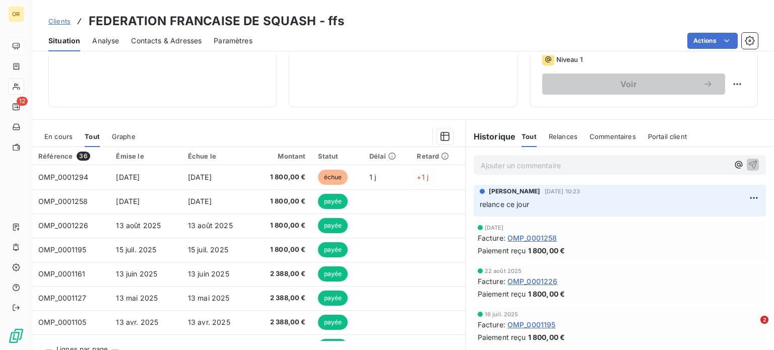
scroll to position [161, 0]
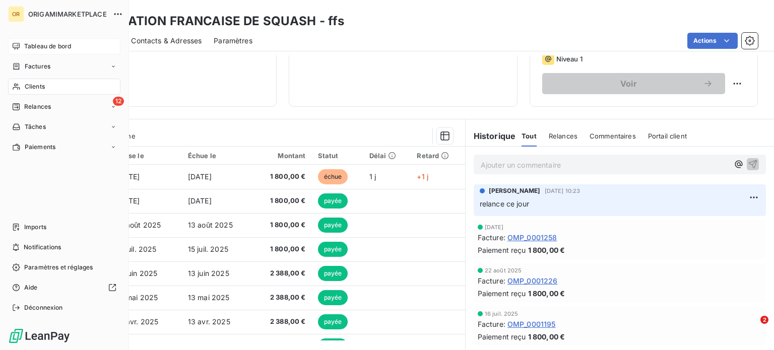
click at [20, 84] on icon at bounding box center [16, 87] width 9 height 8
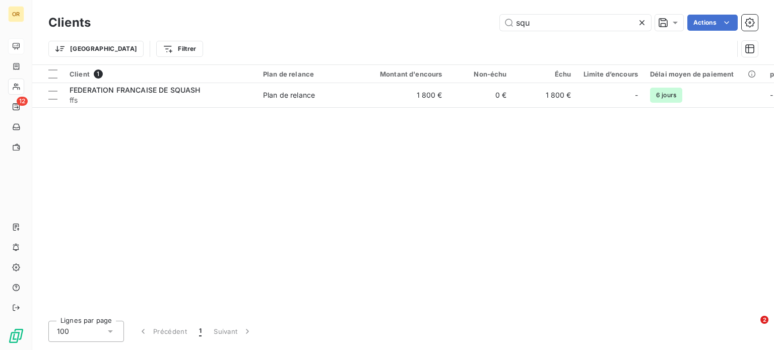
drag, startPoint x: 520, startPoint y: 22, endPoint x: 437, endPoint y: 20, distance: 82.7
click at [437, 20] on div "squ Actions" at bounding box center [430, 23] width 655 height 16
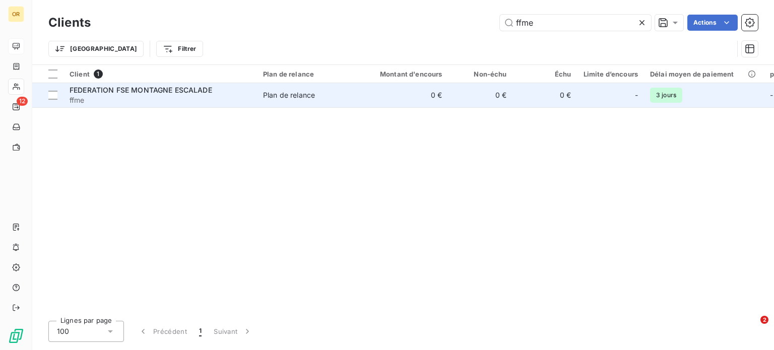
type input "ffme"
click at [218, 96] on span "ffme" at bounding box center [160, 100] width 181 height 10
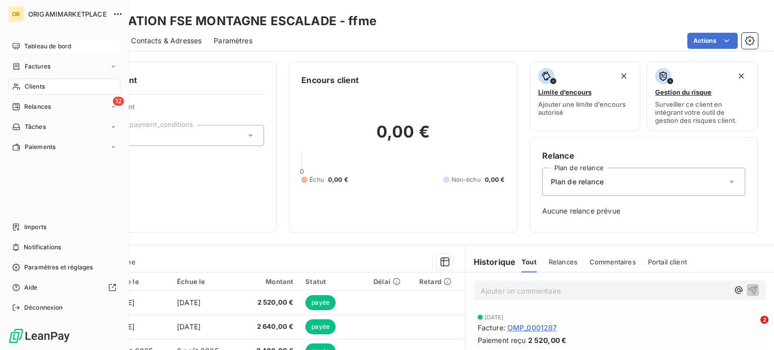
click at [39, 89] on span "Clients" at bounding box center [35, 86] width 20 height 9
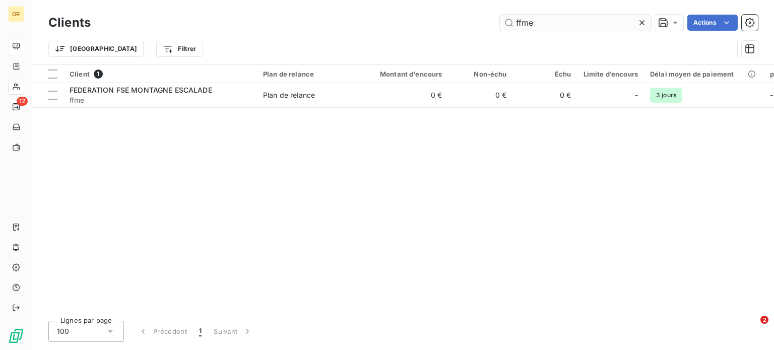
click at [525, 22] on input "ffme" at bounding box center [575, 23] width 151 height 16
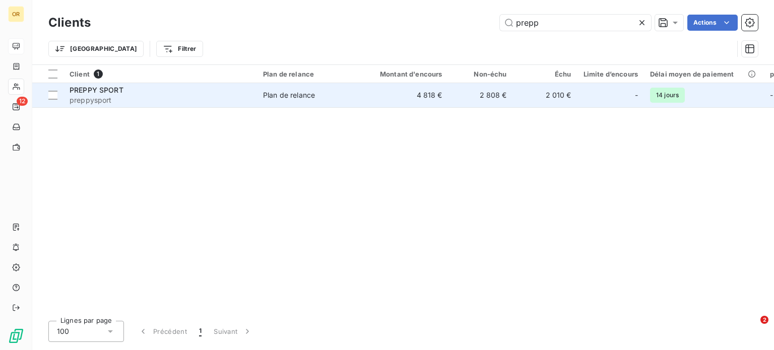
type input "prepp"
click at [167, 100] on span "preppysport" at bounding box center [160, 100] width 181 height 10
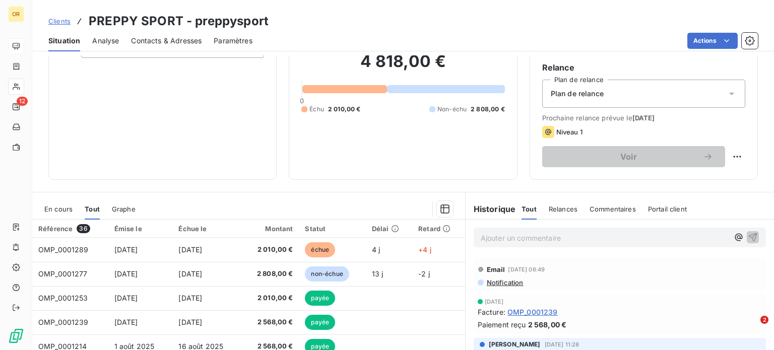
scroll to position [181, 0]
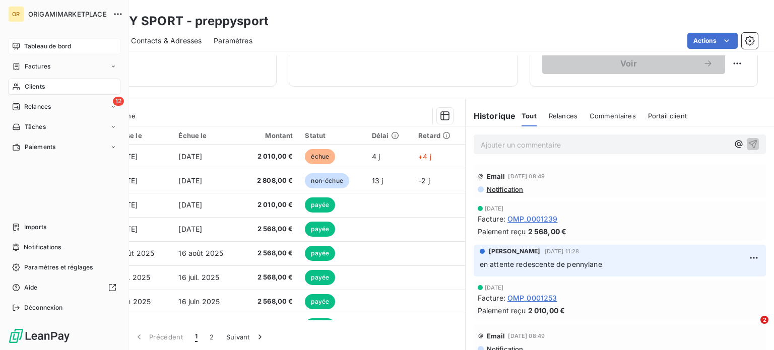
click at [24, 94] on div "Clients" at bounding box center [64, 87] width 112 height 16
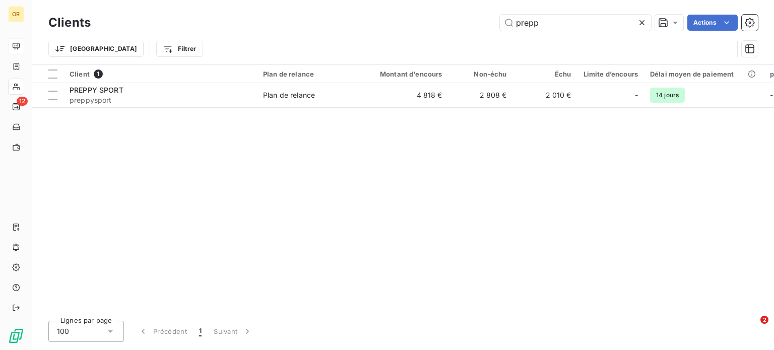
drag, startPoint x: 586, startPoint y: 22, endPoint x: 418, endPoint y: 15, distance: 167.9
click at [418, 15] on div "prepp Actions" at bounding box center [430, 23] width 655 height 16
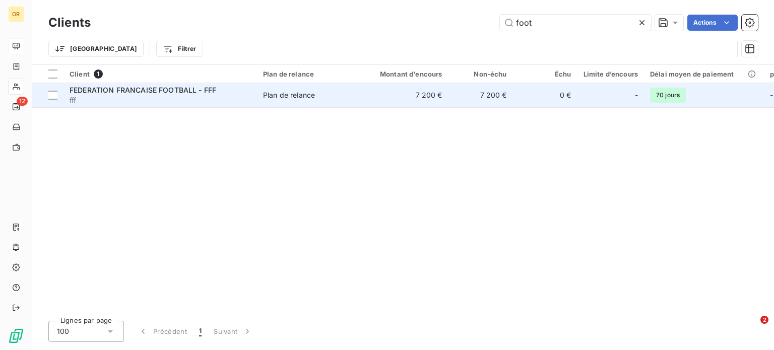
type input "foot"
click at [142, 94] on span "FEDERATION FRANCAISE FOOTBALL - FFF" at bounding box center [143, 90] width 147 height 9
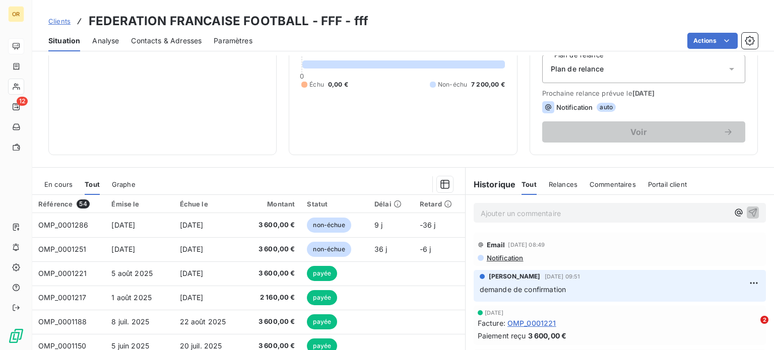
scroll to position [181, 0]
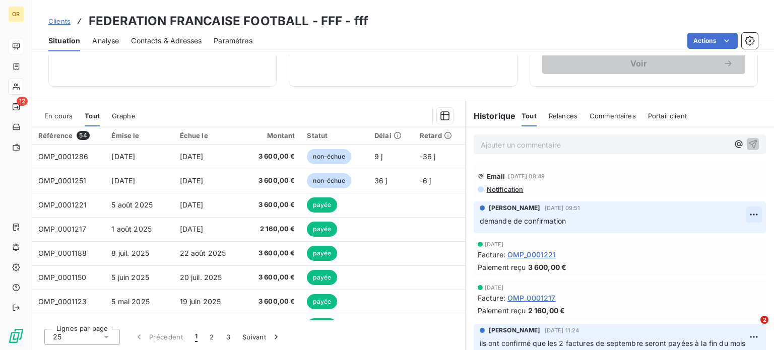
click at [744, 218] on html "OR 12 Clients FEDERATION FRANCAISE FOOTBALL - FFF - fff Situation Analyse Conta…" at bounding box center [387, 175] width 774 height 350
click at [713, 260] on div "Supprimer" at bounding box center [714, 255] width 56 height 16
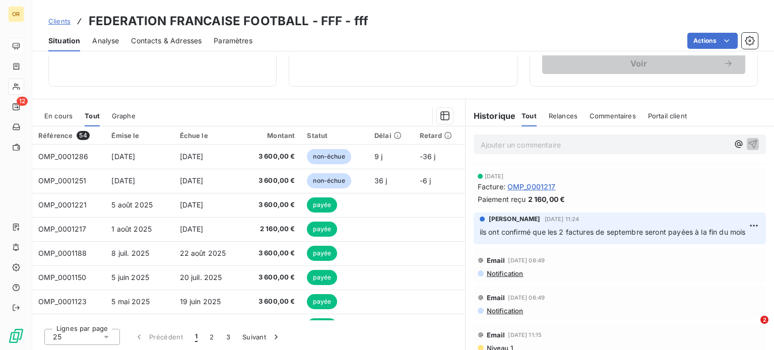
scroll to position [78, 0]
click at [740, 223] on html "OR 12 Clients FEDERATION FRANCAISE FOOTBALL - FFF - fff Situation Analyse Conta…" at bounding box center [387, 175] width 774 height 350
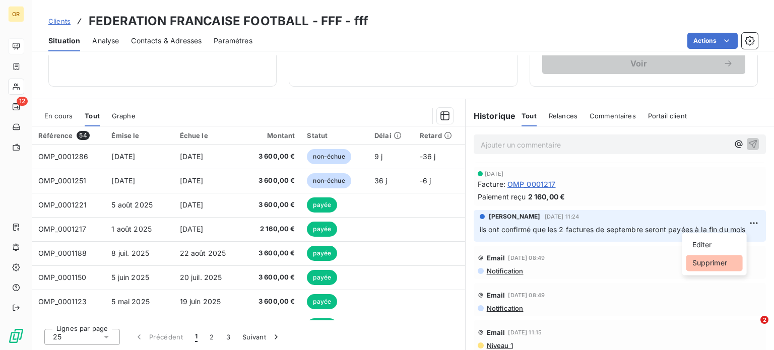
click at [699, 263] on div "Supprimer" at bounding box center [714, 263] width 56 height 16
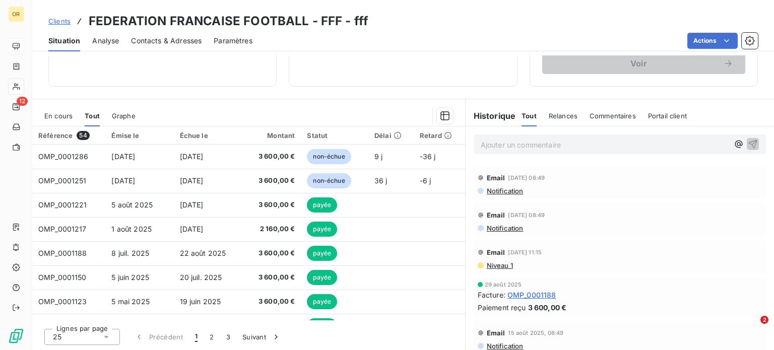
scroll to position [0, 0]
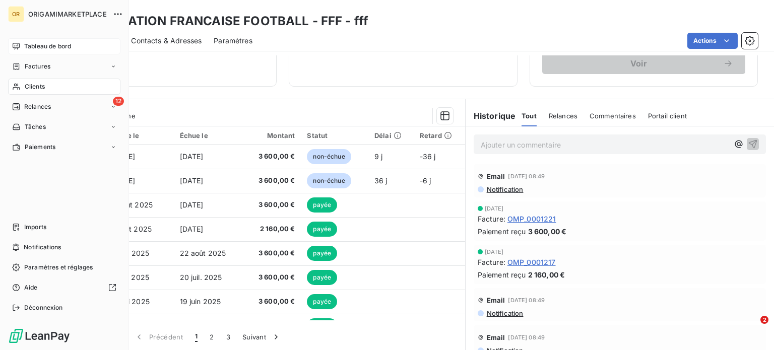
click at [43, 47] on span "Tableau de bord" at bounding box center [47, 46] width 47 height 9
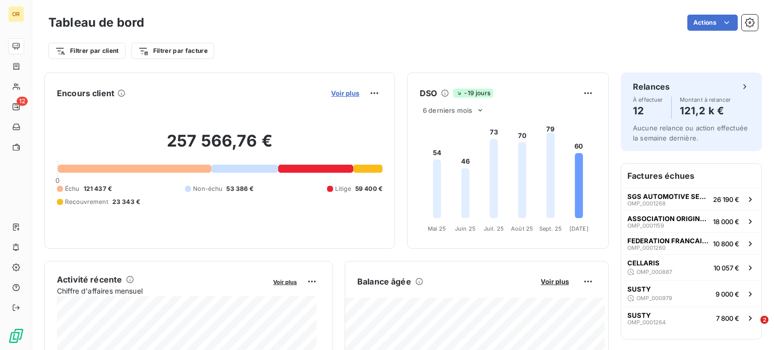
click at [347, 94] on span "Voir plus" at bounding box center [345, 93] width 28 height 8
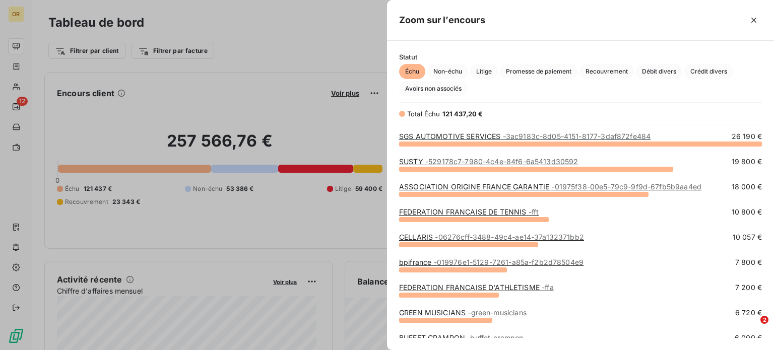
click at [266, 83] on div at bounding box center [387, 175] width 774 height 350
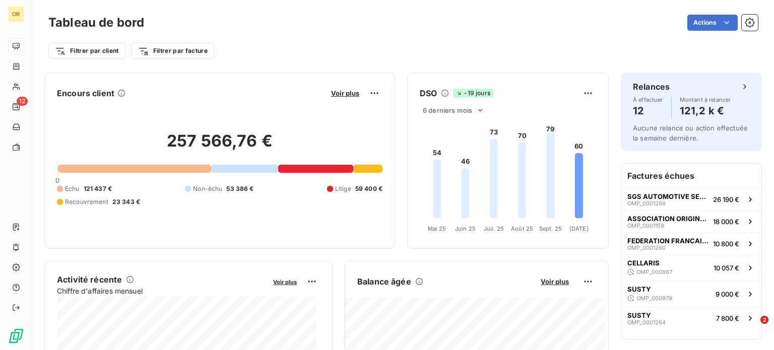
click at [180, 99] on div "Encours client Voir plus" at bounding box center [220, 93] width 326 height 16
click at [445, 48] on div "Filtrer par client Filtrer par facture" at bounding box center [402, 50] width 709 height 19
